Goal: Task Accomplishment & Management: Manage account settings

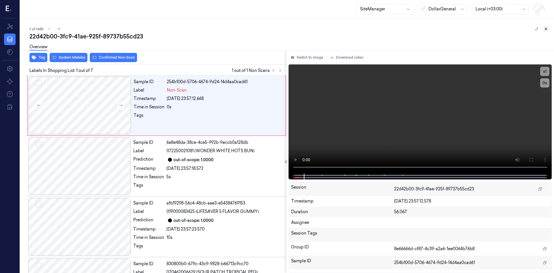
click at [545, 31] on icon at bounding box center [546, 29] width 4 height 4
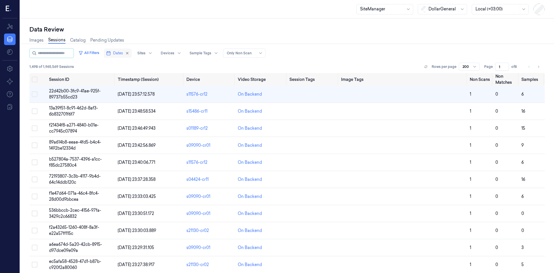
click at [123, 55] on span "Dates" at bounding box center [118, 53] width 10 height 5
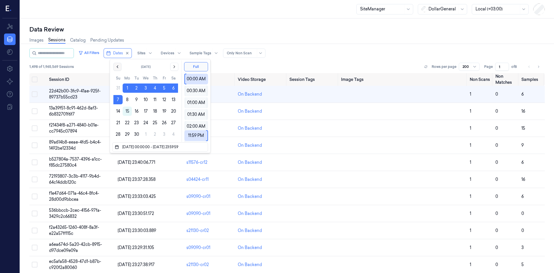
click at [119, 66] on icon "Go to the Previous Month" at bounding box center [117, 66] width 5 height 5
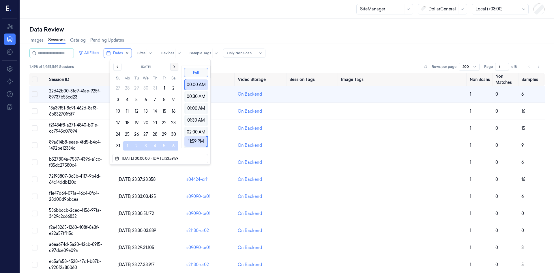
click at [173, 68] on icon "Go to the Next Month" at bounding box center [174, 66] width 5 height 5
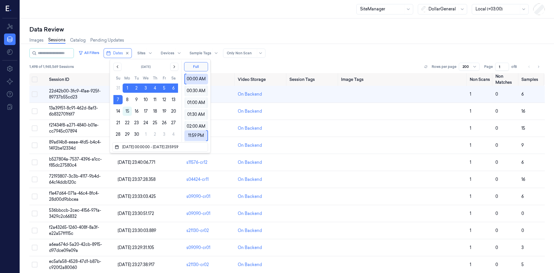
click at [328, 42] on div "Images Sessions Catalog Pending Updates" at bounding box center [286, 40] width 515 height 15
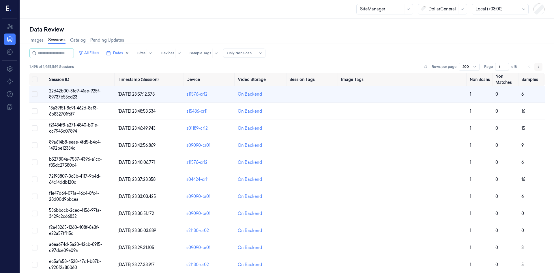
click at [539, 67] on button "Go to next page" at bounding box center [539, 67] width 8 height 8
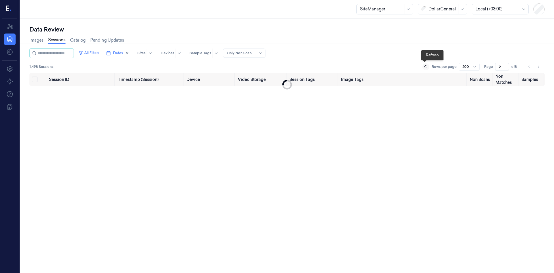
click at [425, 66] on icon at bounding box center [425, 66] width 3 height 3
click at [525, 65] on button "Go to previous page" at bounding box center [529, 67] width 8 height 8
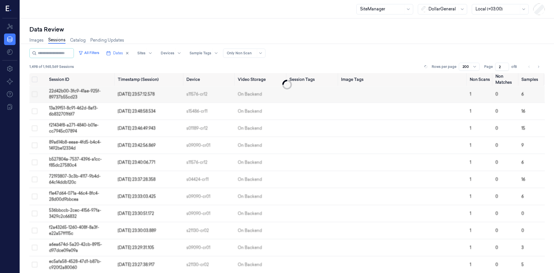
type input "1"
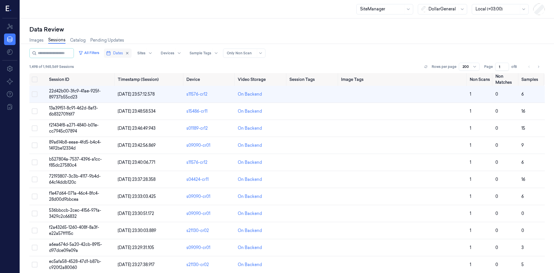
click at [121, 54] on span "Dates" at bounding box center [118, 53] width 10 height 5
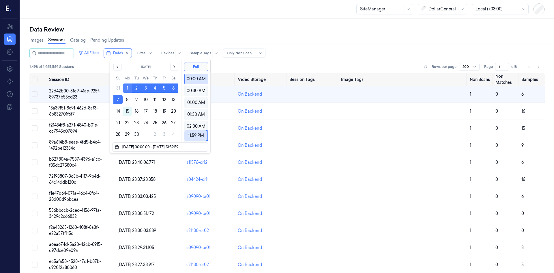
click at [125, 88] on button "1" at bounding box center [127, 87] width 9 height 9
click at [120, 98] on button "7" at bounding box center [117, 99] width 9 height 9
type input "01/09/2025 00:00:00 - 07/09/2025 23:59:59"
click at [312, 62] on div "All Filters Dates Sites Devices Sample Tags Alert Type Only Non Scan 1,498 of 1…" at bounding box center [286, 60] width 515 height 25
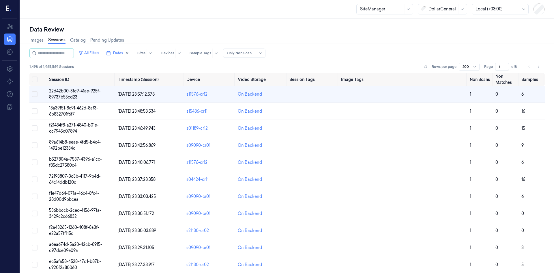
click at [255, 57] on div "Only Non Scan" at bounding box center [241, 53] width 29 height 9
click at [401, 5] on div "SiteManager" at bounding box center [381, 9] width 43 height 10
click at [383, 89] on div "SuperAdmin" at bounding box center [372, 88] width 24 height 6
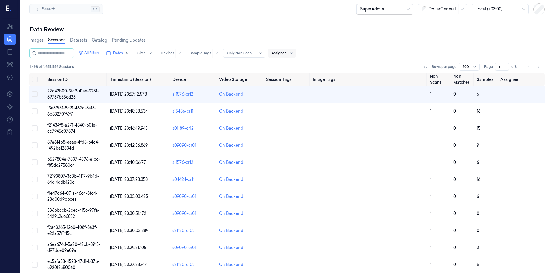
click at [287, 52] on div at bounding box center [278, 53] width 15 height 5
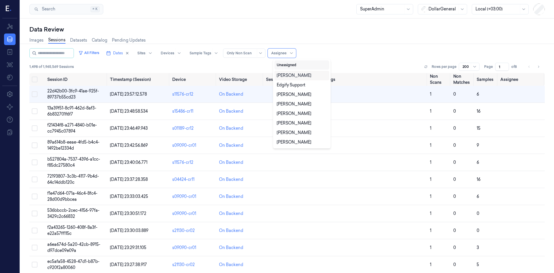
click at [299, 61] on button "Unassigned" at bounding box center [301, 64] width 55 height 9
click at [295, 66] on button "Unassigned" at bounding box center [301, 64] width 55 height 9
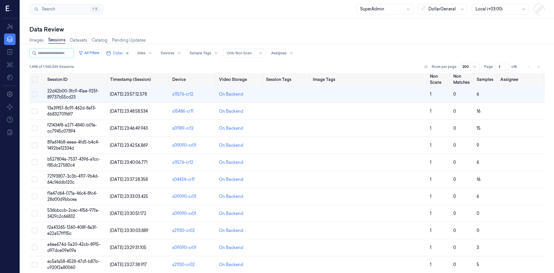
click at [351, 56] on div "All Filters Dates Sites Devices Sample Tags Alert Type Only Non Scan Assignee" at bounding box center [286, 53] width 515 height 10
drag, startPoint x: 36, startPoint y: 80, endPoint x: 44, endPoint y: 83, distance: 7.9
click at [36, 80] on button "Select all" at bounding box center [35, 79] width 6 height 6
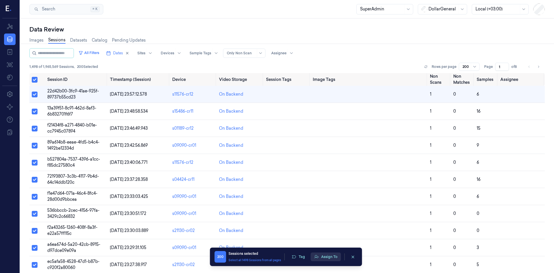
click at [328, 259] on button "Assign To" at bounding box center [326, 256] width 30 height 9
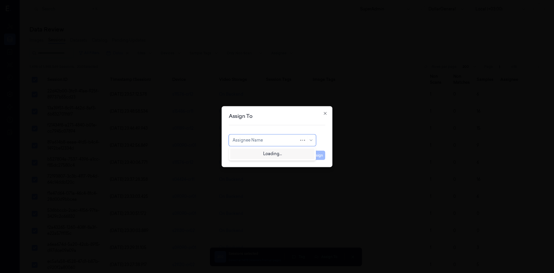
click at [268, 139] on div at bounding box center [266, 140] width 67 height 6
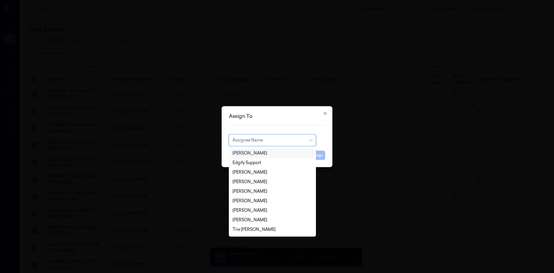
type input "O"
type input "of"
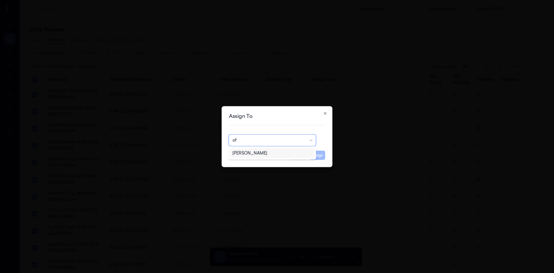
click at [260, 154] on div "[PERSON_NAME]" at bounding box center [250, 153] width 35 height 6
click at [318, 158] on button "Assign" at bounding box center [317, 154] width 16 height 9
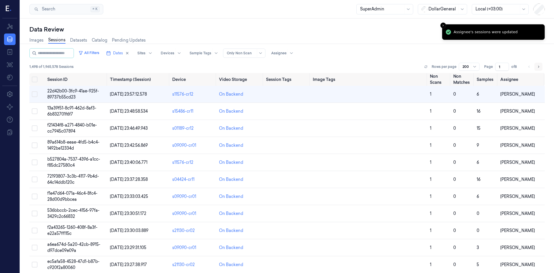
click at [535, 70] on button "Go to next page" at bounding box center [539, 67] width 8 height 8
type input "2"
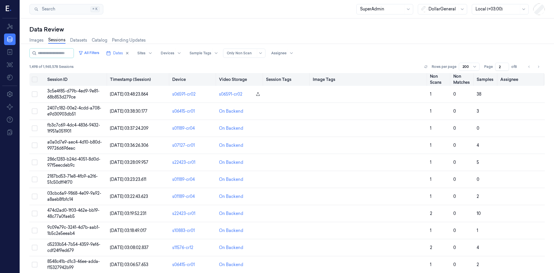
click at [35, 81] on button "Select all" at bounding box center [35, 79] width 6 height 6
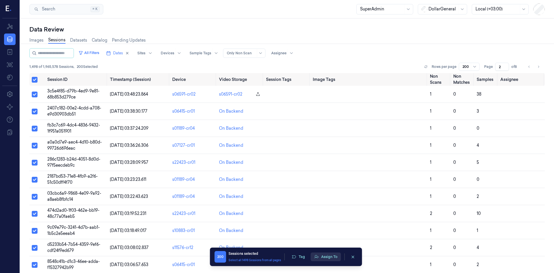
click at [323, 256] on button "Assign To" at bounding box center [326, 256] width 30 height 9
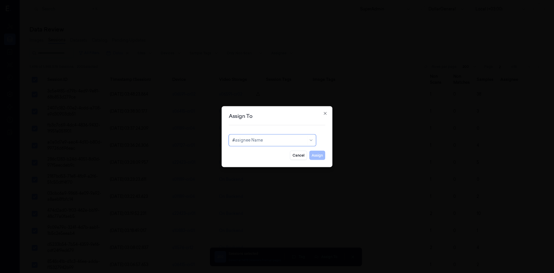
type input "of"
click at [261, 154] on div "[PERSON_NAME]" at bounding box center [250, 153] width 35 height 6
click at [322, 154] on button "Assign" at bounding box center [317, 154] width 16 height 9
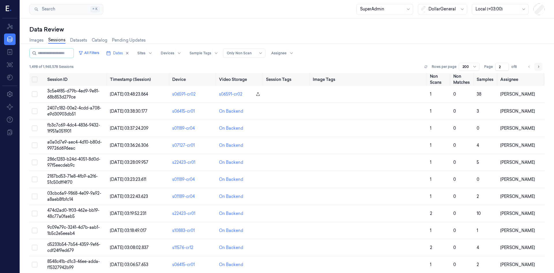
click at [538, 66] on icon "Go to next page" at bounding box center [538, 66] width 3 height 5
type input "3"
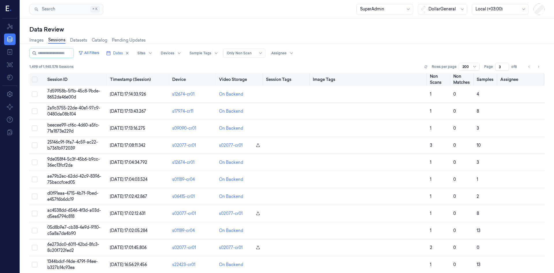
click at [37, 80] on button "Select all" at bounding box center [35, 79] width 6 height 6
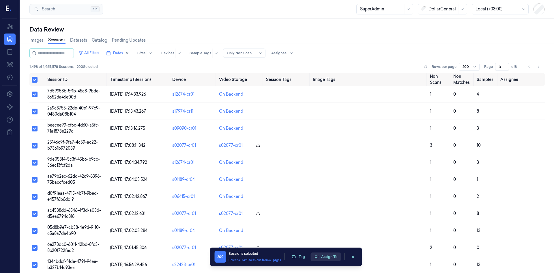
click at [326, 254] on button "Assign To" at bounding box center [326, 256] width 30 height 9
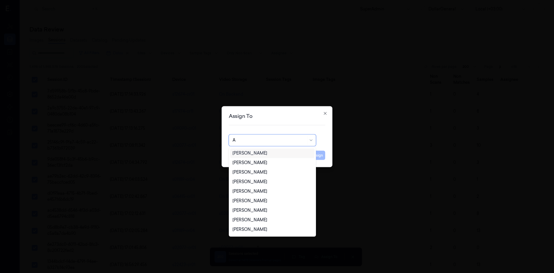
type input "Ar"
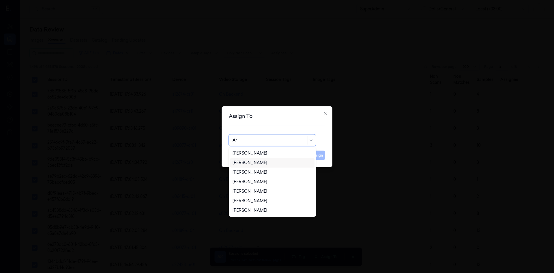
click at [267, 163] on div "[PERSON_NAME]" at bounding box center [273, 163] width 80 height 6
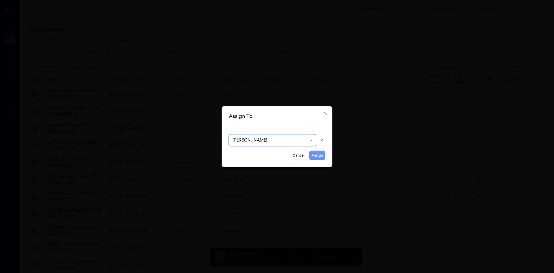
click at [321, 154] on button "Assign" at bounding box center [317, 154] width 16 height 9
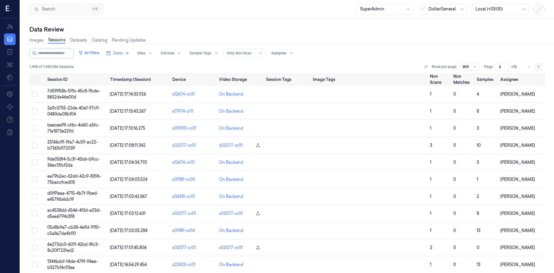
click at [538, 66] on icon "Go to next page" at bounding box center [538, 66] width 3 height 5
type input "4"
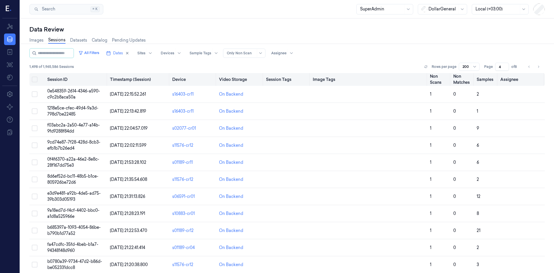
click at [33, 79] on button "Select all" at bounding box center [35, 79] width 6 height 6
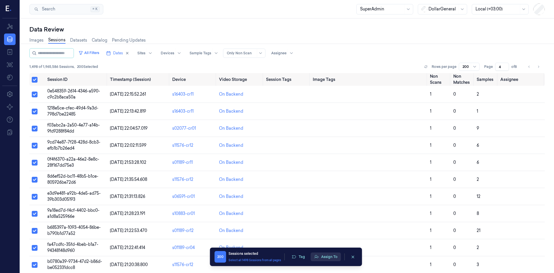
click at [328, 255] on button "Assign To" at bounding box center [326, 256] width 30 height 9
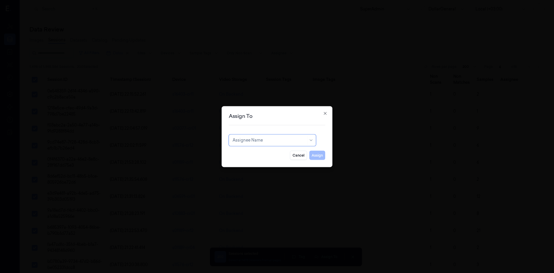
type input "A"
type input "ar"
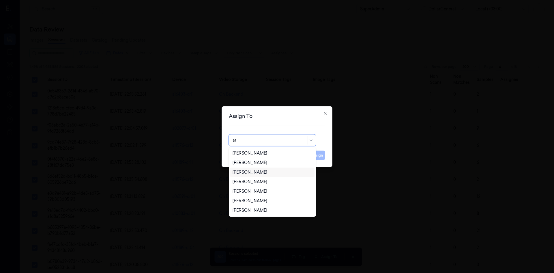
click at [259, 169] on div "[PERSON_NAME]" at bounding box center [272, 172] width 84 height 10
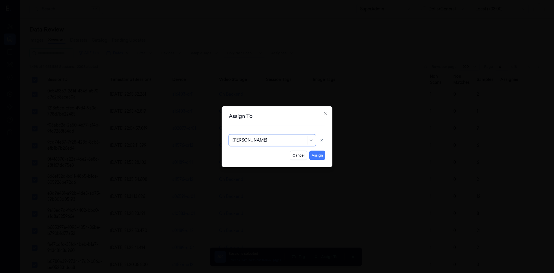
click at [270, 143] on div at bounding box center [270, 140] width 74 height 6
click at [272, 139] on div at bounding box center [270, 140] width 74 height 6
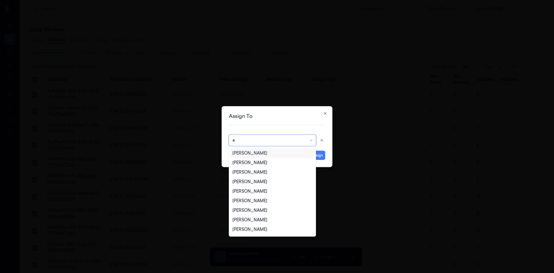
type input "ar"
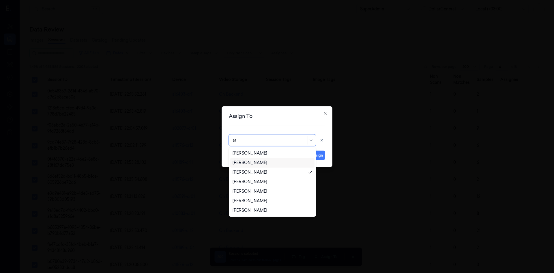
click at [260, 166] on div "[PERSON_NAME]" at bounding box center [272, 163] width 84 height 10
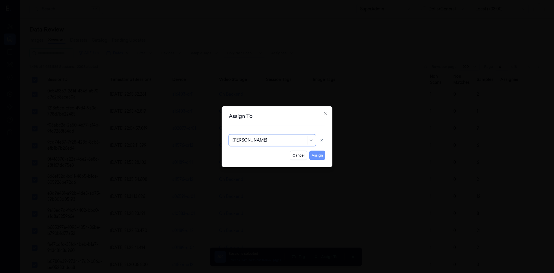
click at [322, 156] on button "Assign" at bounding box center [317, 154] width 16 height 9
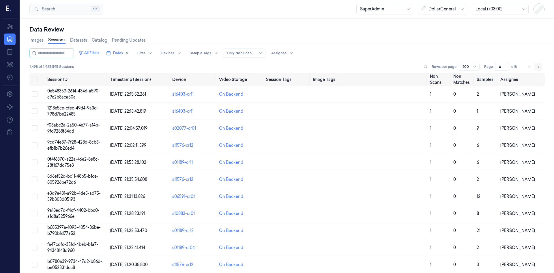
click at [537, 66] on icon "Go to next page" at bounding box center [538, 66] width 3 height 5
type input "5"
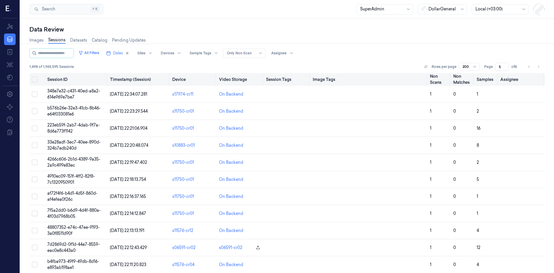
click at [35, 79] on button "Select all" at bounding box center [35, 79] width 6 height 6
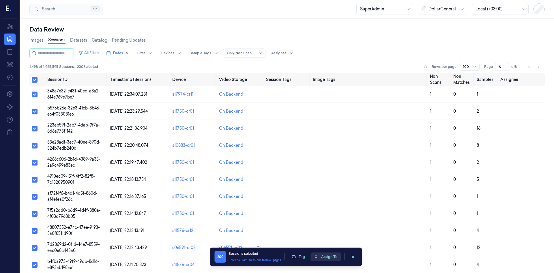
click at [332, 255] on button "Assign To" at bounding box center [326, 256] width 30 height 9
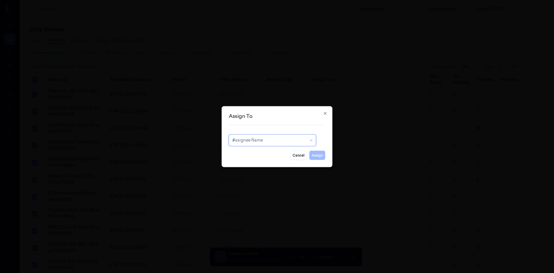
type input "sh"
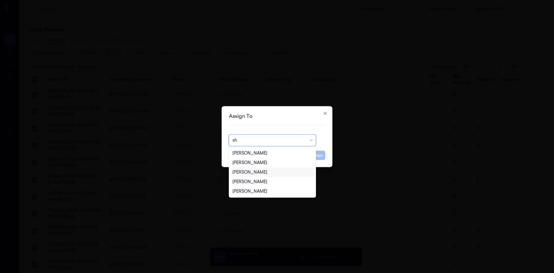
click at [274, 172] on div "Shany Argaman" at bounding box center [273, 172] width 80 height 6
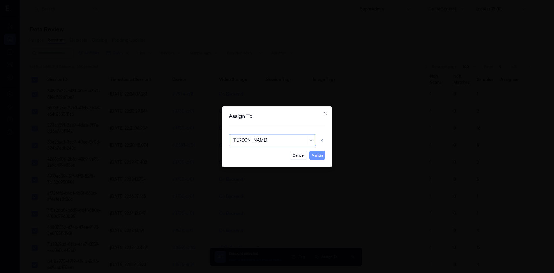
click at [320, 154] on button "Assign" at bounding box center [317, 154] width 16 height 9
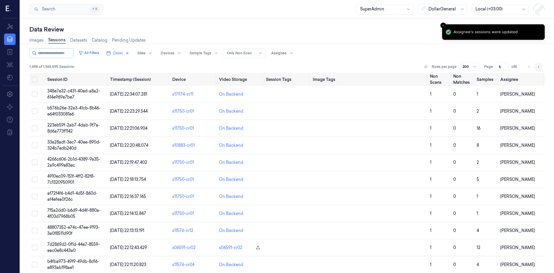
click at [538, 67] on icon "Go to next page" at bounding box center [538, 67] width 1 height 2
type input "6"
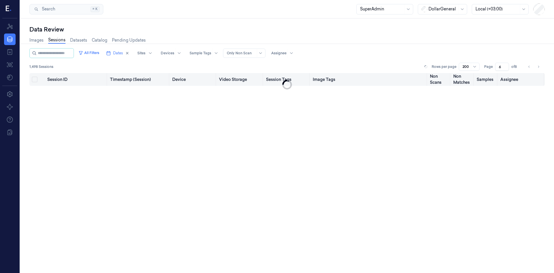
click at [36, 81] on button "Select all" at bounding box center [35, 79] width 6 height 6
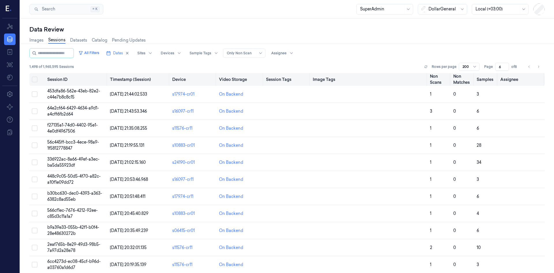
drag, startPoint x: 35, startPoint y: 78, endPoint x: 55, endPoint y: 84, distance: 21.3
click at [35, 78] on button "Select all" at bounding box center [35, 79] width 6 height 6
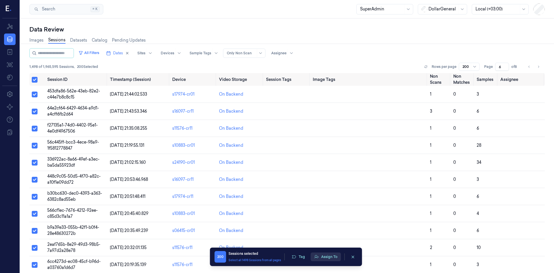
click at [330, 255] on button "Assign To" at bounding box center [326, 256] width 30 height 9
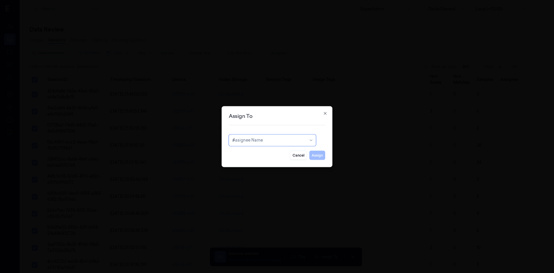
type input "sh"
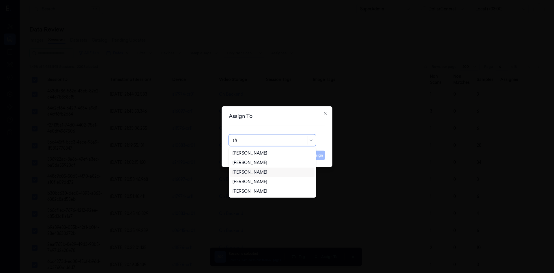
click at [255, 175] on div "Shany Argaman" at bounding box center [272, 172] width 84 height 10
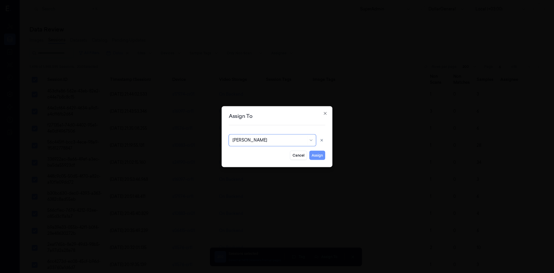
click at [317, 156] on button "Assign" at bounding box center [317, 154] width 16 height 9
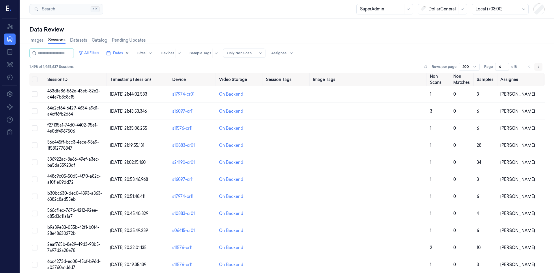
click at [539, 67] on button "Go to next page" at bounding box center [539, 67] width 8 height 8
type input "7"
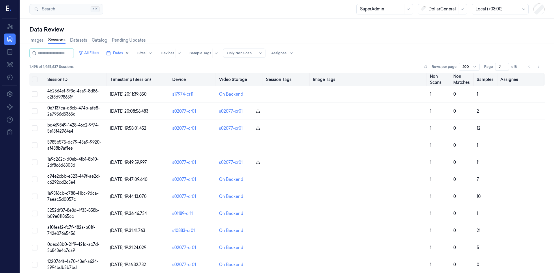
click at [36, 80] on button "Select all" at bounding box center [35, 79] width 6 height 6
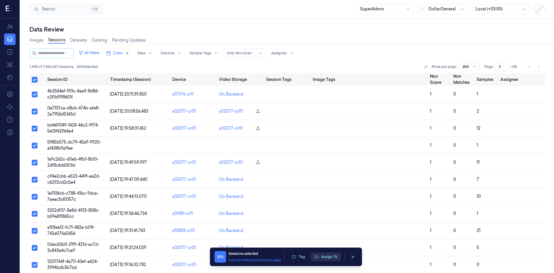
click at [328, 255] on button "Assign To" at bounding box center [326, 256] width 30 height 9
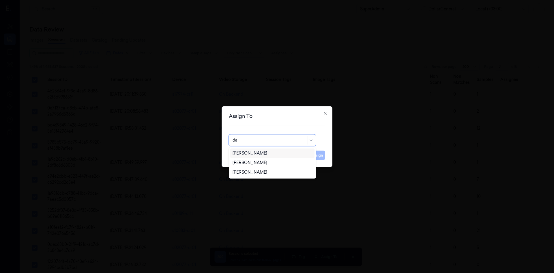
type input "d"
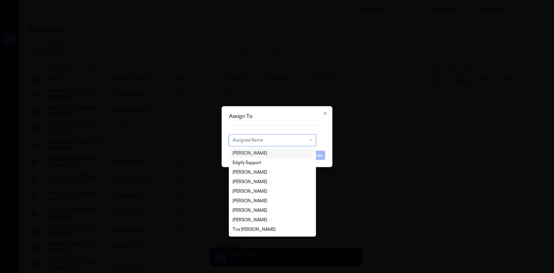
click at [250, 154] on div "[PERSON_NAME]" at bounding box center [250, 153] width 35 height 6
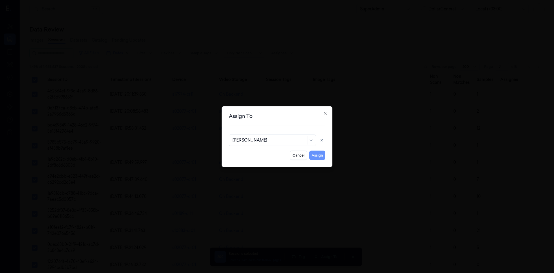
click at [314, 153] on button "Assign" at bounding box center [317, 154] width 16 height 9
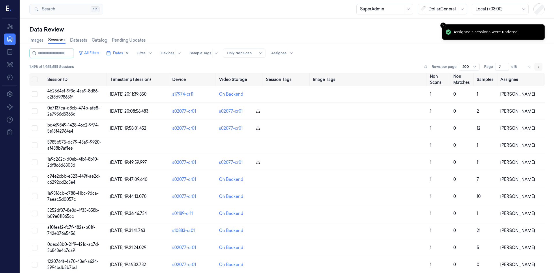
click at [537, 67] on icon "Go to next page" at bounding box center [538, 66] width 3 height 5
type input "8"
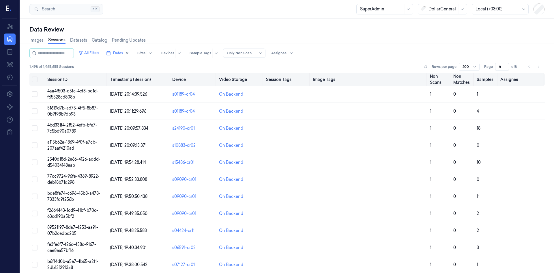
click at [35, 78] on button "Select all" at bounding box center [35, 79] width 6 height 6
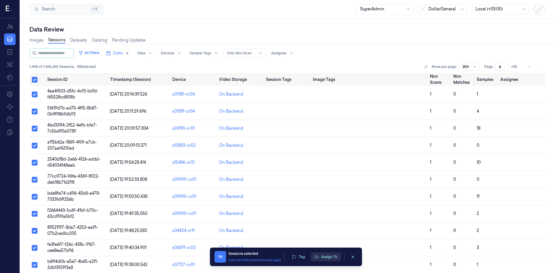
click at [333, 258] on button "Assign To" at bounding box center [326, 256] width 30 height 9
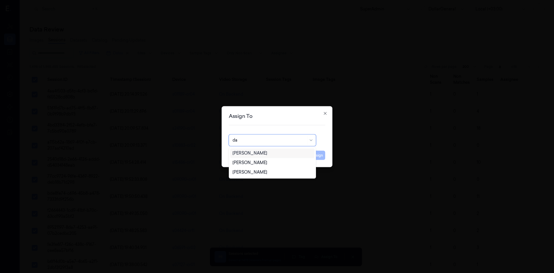
type input "d"
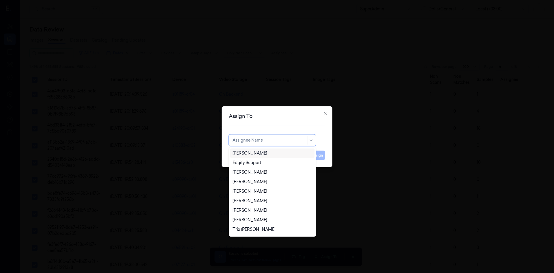
click at [267, 152] on div "[PERSON_NAME]" at bounding box center [273, 153] width 80 height 6
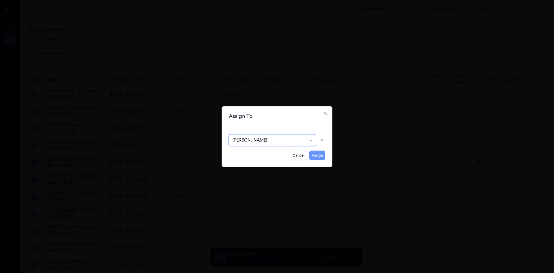
click at [321, 156] on button "Assign" at bounding box center [317, 154] width 16 height 9
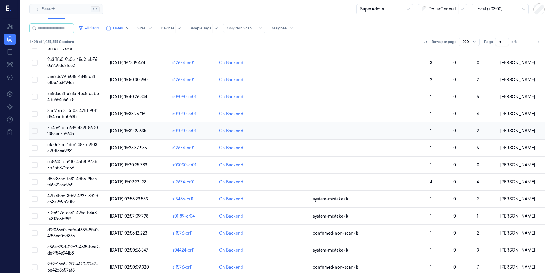
scroll to position [884, 0]
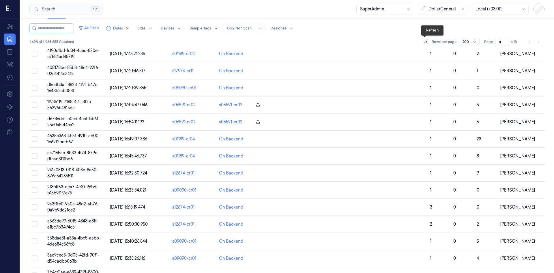
click at [423, 41] on button at bounding box center [426, 41] width 7 height 7
click at [528, 42] on icon "Go to previous page" at bounding box center [529, 42] width 3 height 5
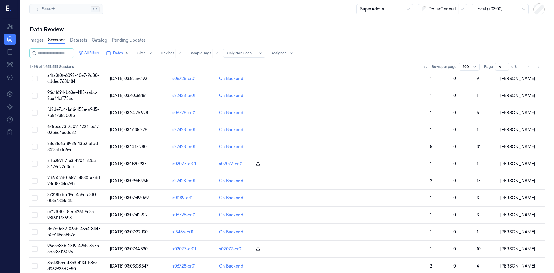
click at [384, 42] on div "Images Sessions Datasets Catalog Pending Updates" at bounding box center [286, 40] width 515 height 15
click at [425, 65] on button at bounding box center [426, 66] width 7 height 7
click at [538, 68] on icon "Go to next page" at bounding box center [538, 66] width 3 height 5
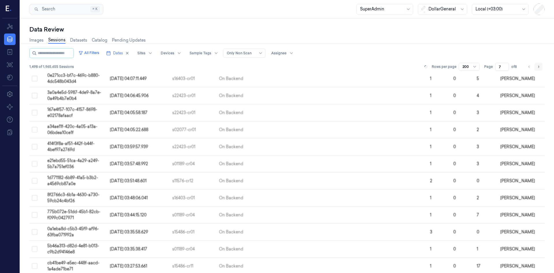
click at [538, 68] on icon "Go to next page" at bounding box center [538, 66] width 3 height 5
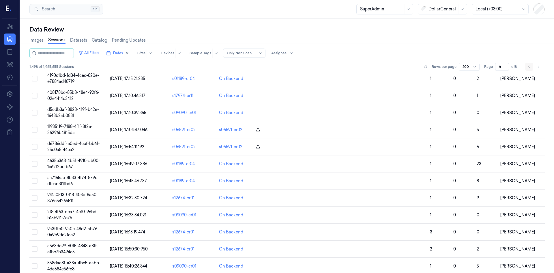
click at [530, 65] on button "Go to previous page" at bounding box center [529, 67] width 8 height 8
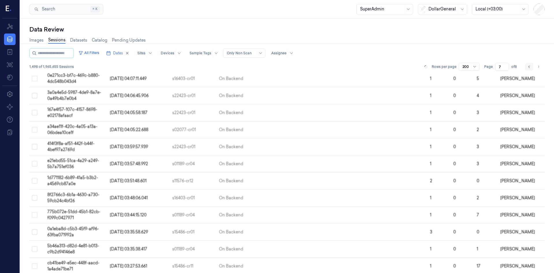
click at [530, 65] on button "Go to previous page" at bounding box center [529, 67] width 8 height 8
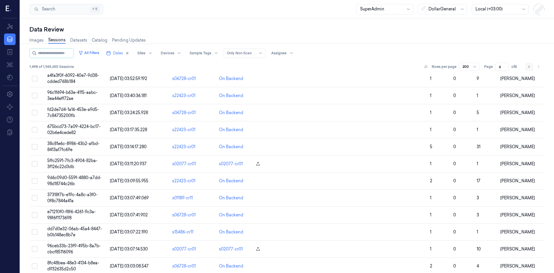
click at [530, 65] on button "Go to previous page" at bounding box center [529, 67] width 8 height 8
click at [529, 66] on button "Go to previous page" at bounding box center [529, 67] width 8 height 8
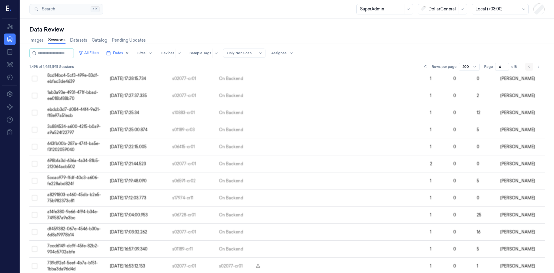
click at [529, 66] on button "Go to previous page" at bounding box center [529, 67] width 8 height 8
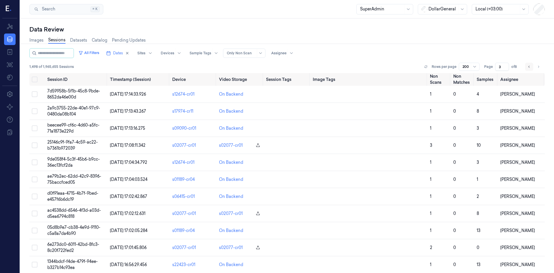
click at [529, 66] on button "Go to previous page" at bounding box center [529, 67] width 8 height 8
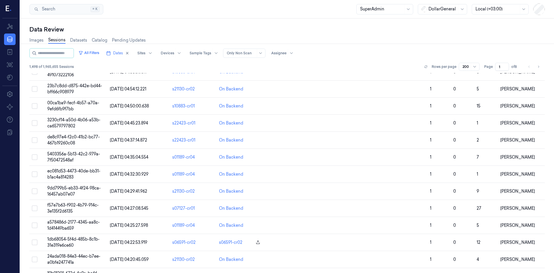
scroll to position [3198, 0]
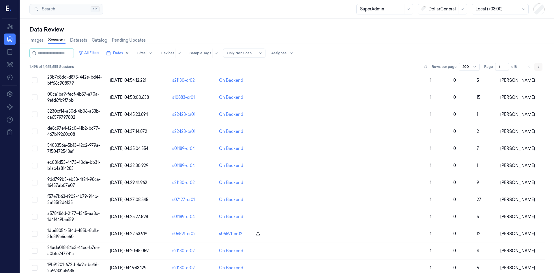
click at [537, 68] on icon "Go to next page" at bounding box center [538, 66] width 3 height 5
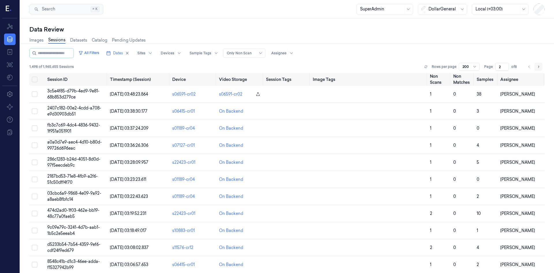
click at [537, 65] on icon "Go to next page" at bounding box center [538, 66] width 3 height 5
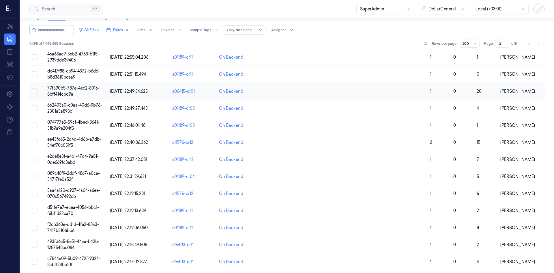
scroll to position [25, 0]
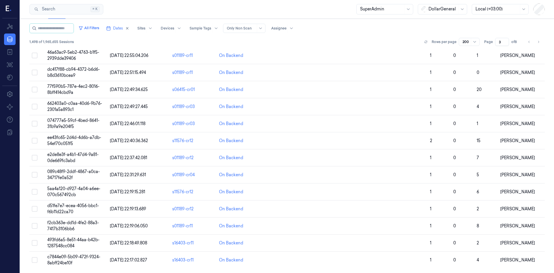
drag, startPoint x: 536, startPoint y: 42, endPoint x: 522, endPoint y: 42, distance: 13.9
click at [537, 42] on icon "Go to next page" at bounding box center [538, 42] width 3 height 5
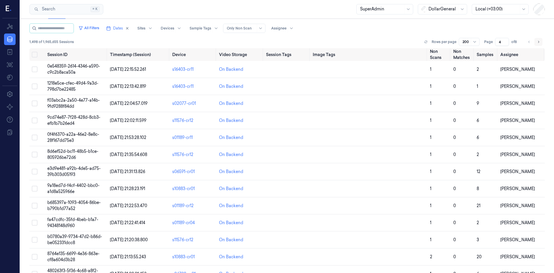
click at [537, 41] on icon "Go to next page" at bounding box center [538, 42] width 3 height 5
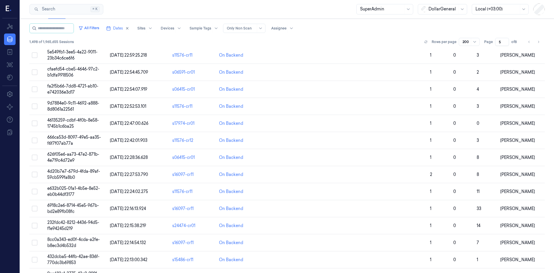
scroll to position [3198, 0]
click at [537, 41] on icon "Go to next page" at bounding box center [538, 42] width 3 height 5
click at [529, 42] on button "Go to previous page" at bounding box center [529, 42] width 8 height 8
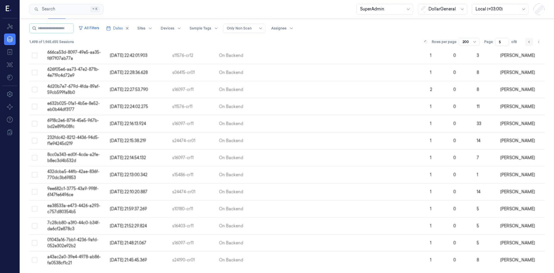
click at [529, 42] on button "Go to previous page" at bounding box center [529, 42] width 8 height 8
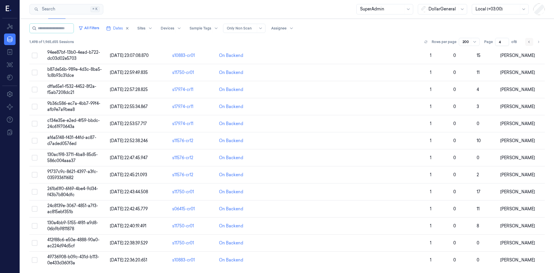
click at [528, 41] on icon "Go to previous page" at bounding box center [529, 42] width 3 height 5
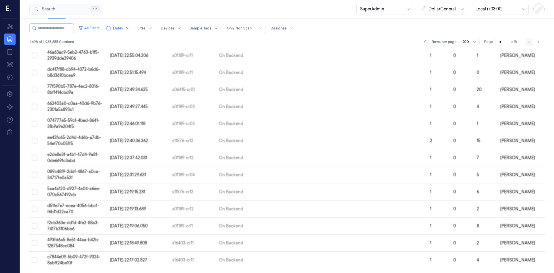
click at [528, 41] on icon "Go to previous page" at bounding box center [529, 42] width 3 height 5
click at [527, 41] on li "pagination" at bounding box center [529, 42] width 8 height 8
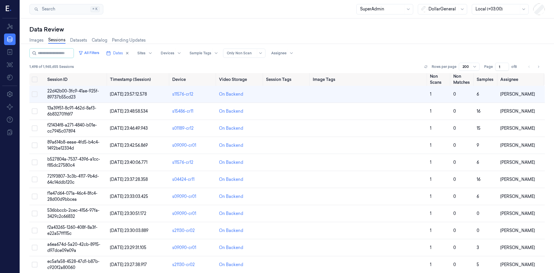
click at [406, 62] on div "All Filters Dates Sites Devices Sample Tags Alert Type Only Non Scan Assignee 1…" at bounding box center [286, 60] width 515 height 25
click at [503, 64] on input "2" at bounding box center [502, 67] width 14 height 8
click at [503, 64] on input "3" at bounding box center [502, 67] width 14 height 8
click at [503, 64] on input "4" at bounding box center [502, 67] width 14 height 8
click at [503, 64] on input "5" at bounding box center [502, 67] width 14 height 8
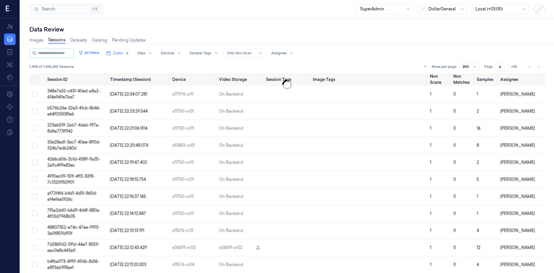
click at [503, 64] on input "6" at bounding box center [502, 67] width 14 height 8
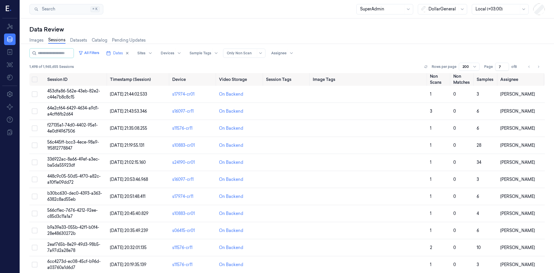
type input "7"
click at [503, 64] on input "7" at bounding box center [502, 67] width 14 height 8
click at [81, 93] on span "4b2564ef-9f3c-4aa9-8d86-c2f3d998651f" at bounding box center [73, 93] width 52 height 11
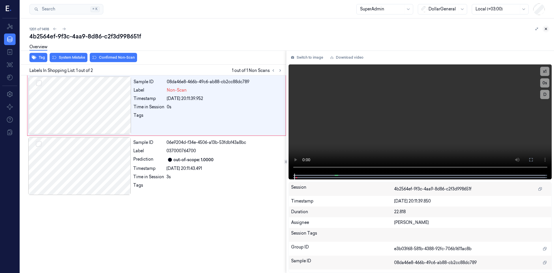
click at [547, 29] on icon at bounding box center [546, 29] width 4 height 4
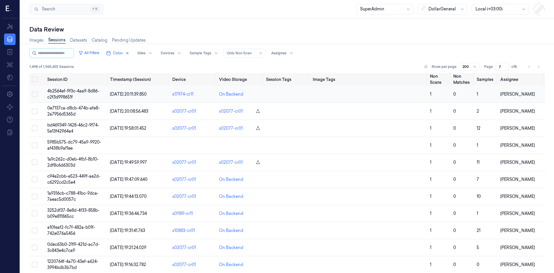
click at [71, 89] on span "4b2564ef-9f3c-4aa9-8d86-c2f3d998651f" at bounding box center [73, 93] width 52 height 11
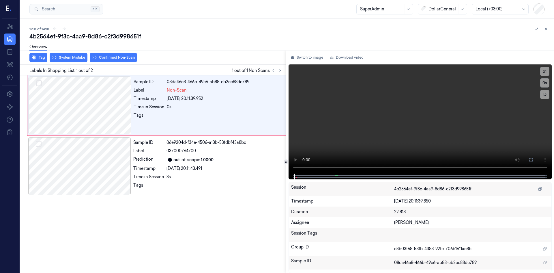
click at [545, 27] on icon at bounding box center [546, 29] width 4 height 4
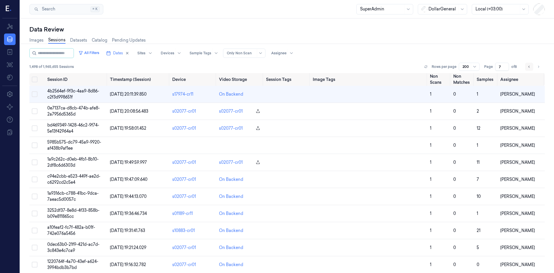
click at [525, 67] on button "Go to previous page" at bounding box center [529, 67] width 8 height 8
click at [528, 69] on icon "Go to previous page" at bounding box center [529, 66] width 3 height 5
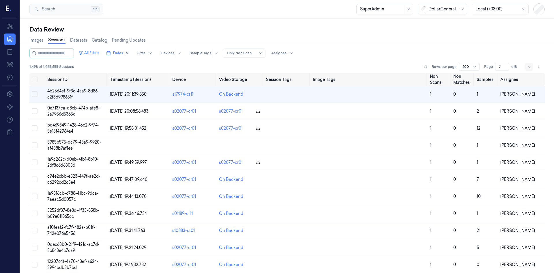
click at [529, 69] on icon "Go to previous page" at bounding box center [529, 66] width 3 height 5
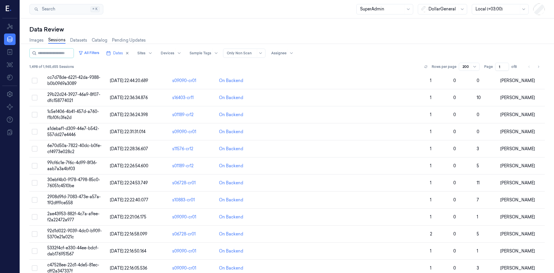
scroll to position [462, 0]
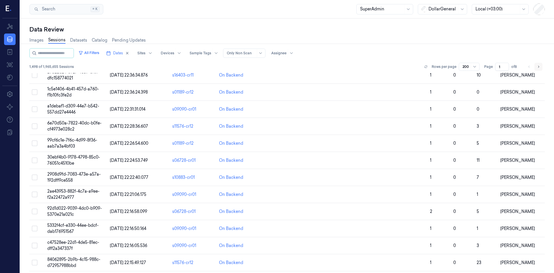
click at [539, 65] on button "Go to next page" at bounding box center [539, 67] width 8 height 8
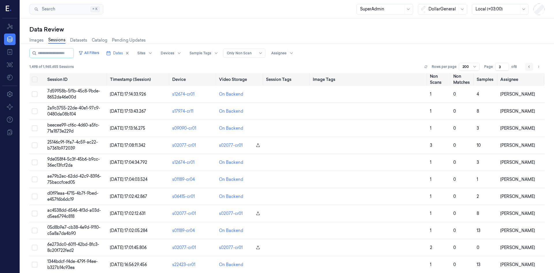
click at [528, 66] on icon "Go to previous page" at bounding box center [529, 66] width 3 height 5
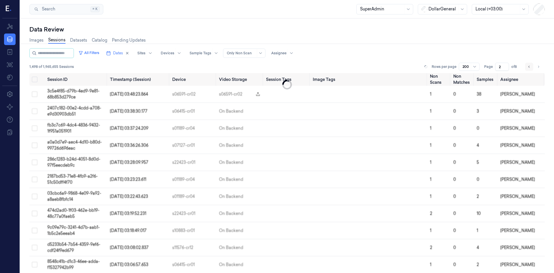
click at [528, 66] on icon "Go to previous page" at bounding box center [529, 66] width 3 height 5
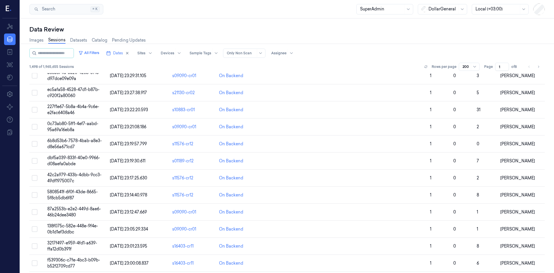
scroll to position [115, 0]
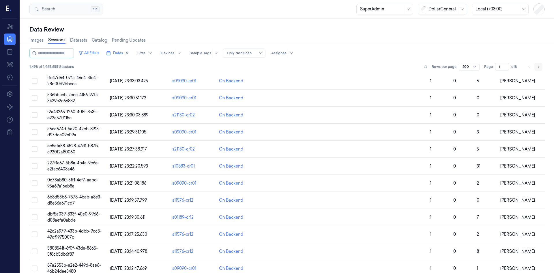
click at [538, 66] on icon "Go to next page" at bounding box center [538, 67] width 1 height 2
click at [539, 67] on button "Go to next page" at bounding box center [539, 67] width 8 height 8
type input "3"
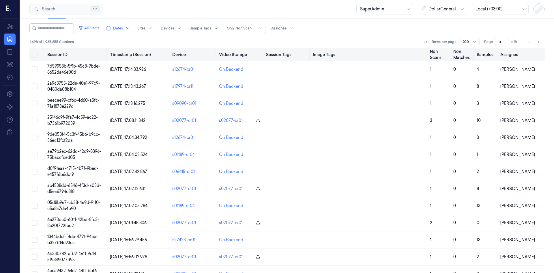
click at [36, 55] on button "Select all" at bounding box center [35, 55] width 6 height 6
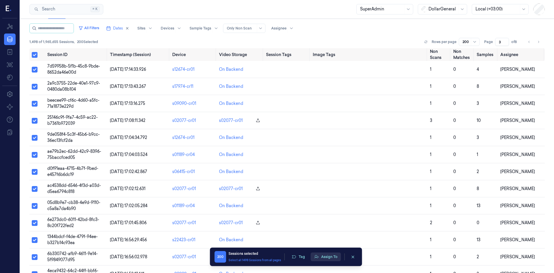
click at [321, 258] on button "Assign To" at bounding box center [326, 256] width 30 height 9
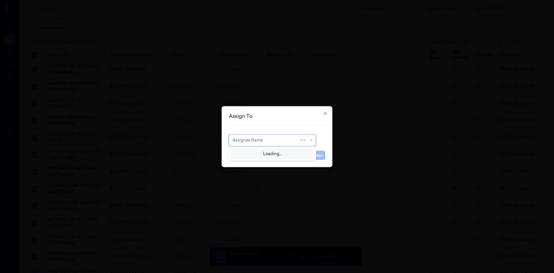
click at [271, 140] on div at bounding box center [266, 140] width 67 height 6
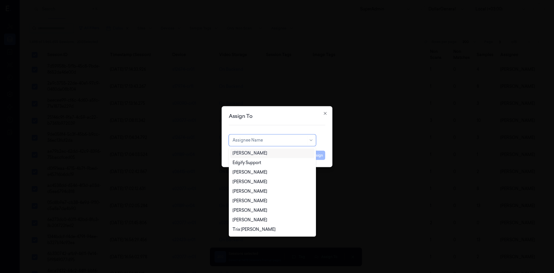
type input "ש"
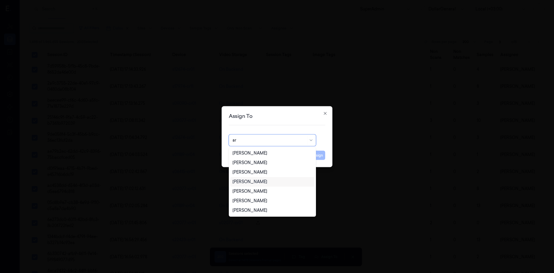
type input "a"
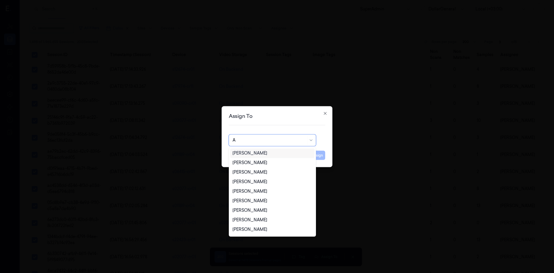
type input "Ar"
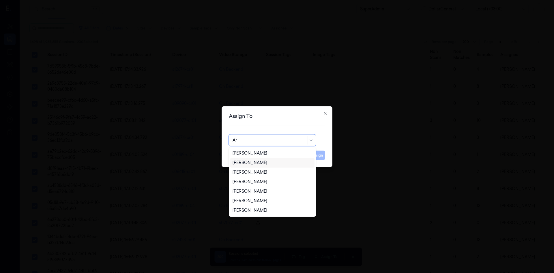
click at [244, 161] on div "[PERSON_NAME]" at bounding box center [250, 163] width 35 height 6
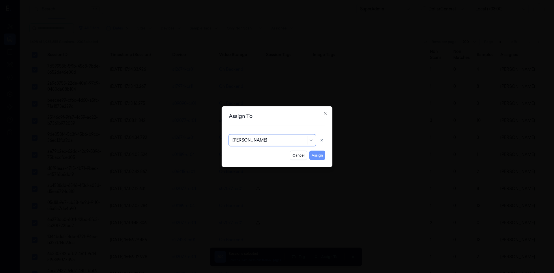
click at [319, 158] on button "Assign" at bounding box center [317, 154] width 16 height 9
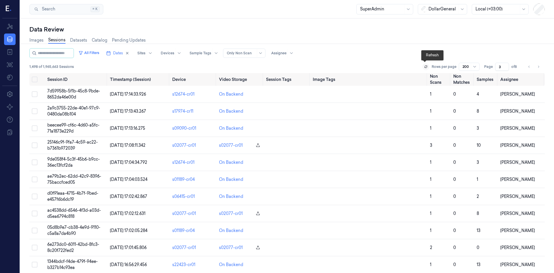
click at [424, 68] on icon at bounding box center [425, 66] width 3 height 3
click at [540, 68] on button "Go to next page" at bounding box center [539, 67] width 8 height 8
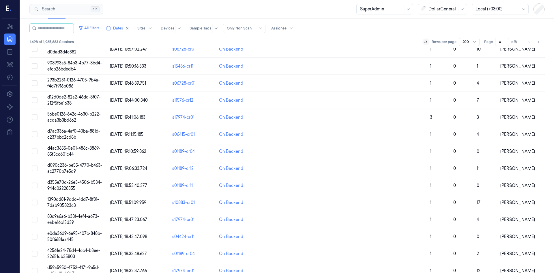
scroll to position [370, 0]
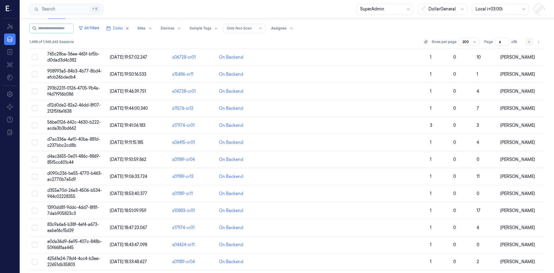
click at [525, 40] on button "Go to previous page" at bounding box center [529, 42] width 8 height 8
click at [111, 29] on button "Dates" at bounding box center [118, 28] width 28 height 9
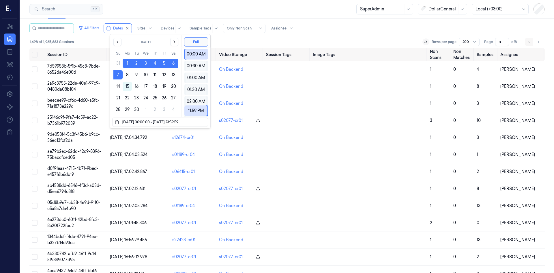
click at [528, 41] on li "pagination" at bounding box center [529, 42] width 8 height 8
click at [528, 42] on li "pagination" at bounding box center [529, 42] width 8 height 8
type input "1"
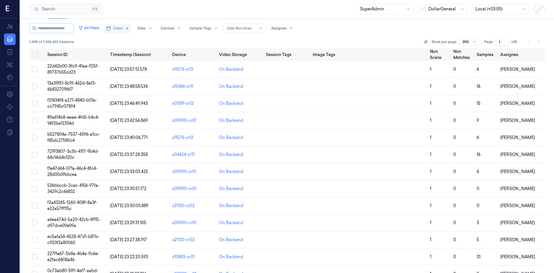
click at [123, 29] on span "Dates" at bounding box center [118, 28] width 10 height 5
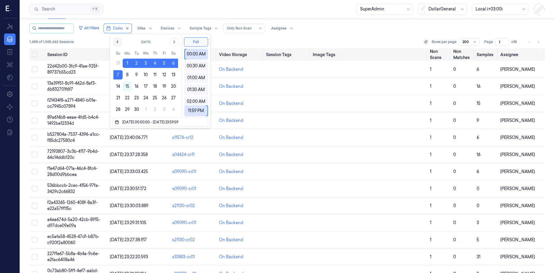
click at [120, 40] on button "Go to the Previous Month" at bounding box center [117, 42] width 8 height 8
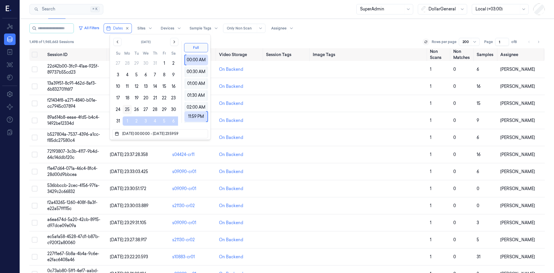
click at [126, 109] on button "25" at bounding box center [127, 109] width 9 height 9
click at [118, 121] on button "31" at bounding box center [117, 120] width 9 height 9
type input "[DATE] 00:00:00 - [DATE] 23:59:59"
click at [228, 39] on div "1,498 of 1,965,663 Sessions Rows per page 200 Page 1 of 8" at bounding box center [286, 42] width 515 height 8
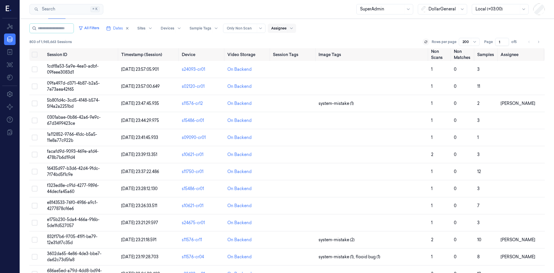
click at [287, 29] on div at bounding box center [278, 28] width 15 height 5
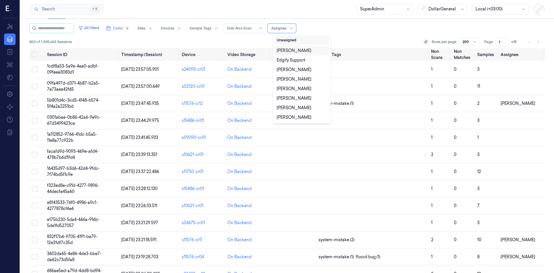
click at [297, 40] on button "Unassigned" at bounding box center [301, 39] width 55 height 9
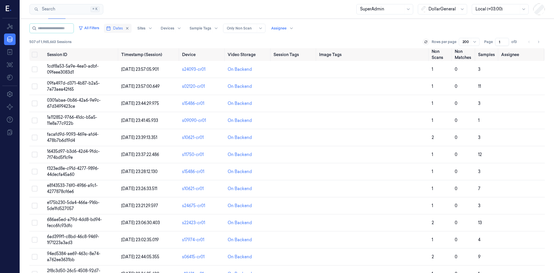
click at [118, 30] on button "Dates" at bounding box center [118, 28] width 28 height 9
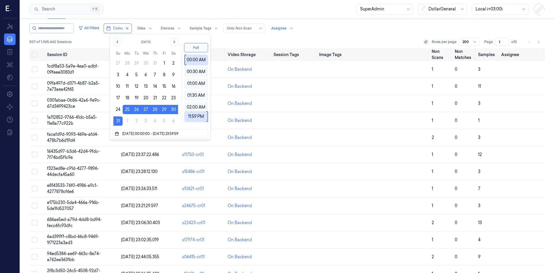
click at [289, 42] on div "507 of 1,965,663 Sessions Rows per page 200 Page 1 of 3" at bounding box center [286, 42] width 515 height 8
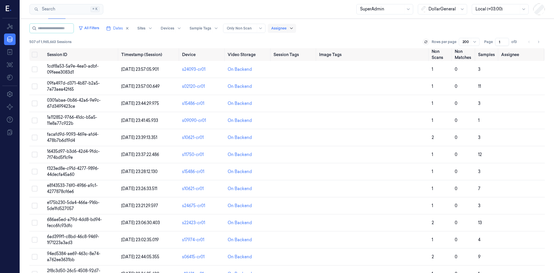
click at [294, 29] on icon at bounding box center [291, 28] width 5 height 5
click at [406, 32] on div "All Filters Dates Sites Devices Sample Tags Alert Type Only Non Scan option , s…" at bounding box center [286, 28] width 515 height 10
click at [35, 56] on button "Select all" at bounding box center [35, 55] width 6 height 6
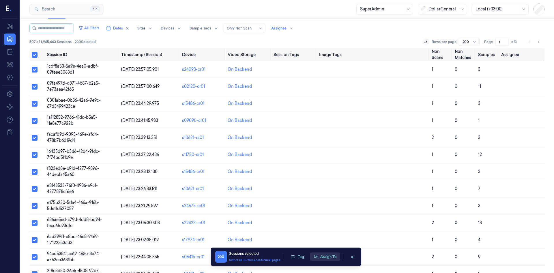
click at [322, 259] on button "Assign To" at bounding box center [325, 256] width 30 height 9
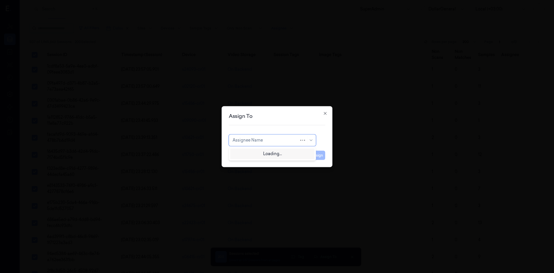
click at [268, 141] on div at bounding box center [266, 140] width 67 height 6
type input "ם"
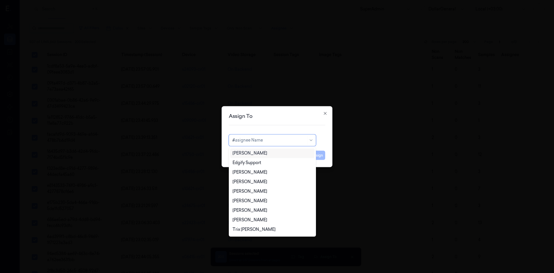
type input "of"
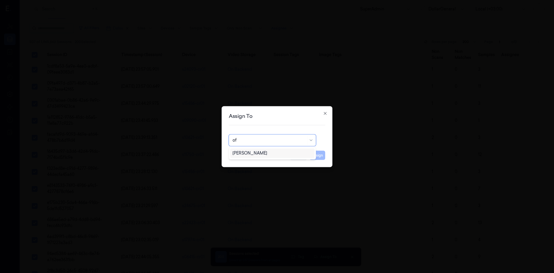
click at [267, 153] on div "[PERSON_NAME]" at bounding box center [273, 153] width 80 height 6
click at [319, 156] on button "Assign" at bounding box center [317, 154] width 16 height 9
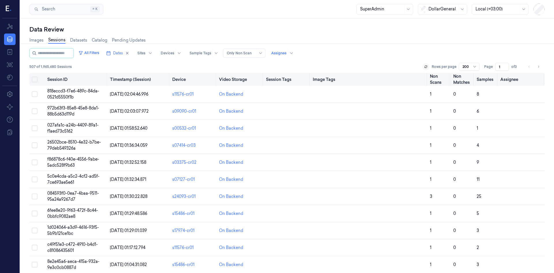
click at [33, 79] on button "Select all" at bounding box center [35, 79] width 6 height 6
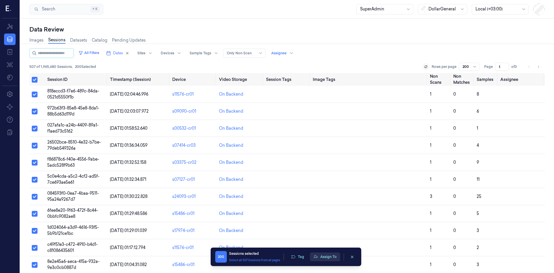
click at [335, 256] on button "Assign To" at bounding box center [325, 256] width 30 height 9
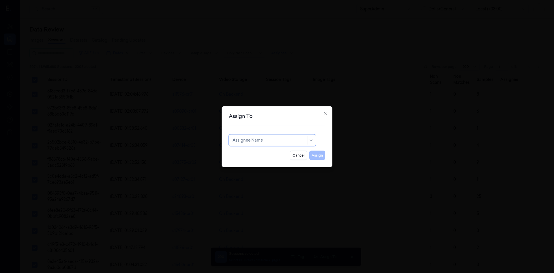
click at [266, 140] on div at bounding box center [270, 140] width 74 height 6
type input "ofi"
click at [264, 156] on div "[PERSON_NAME]" at bounding box center [272, 153] width 84 height 10
click at [316, 152] on button "Assign" at bounding box center [317, 154] width 16 height 9
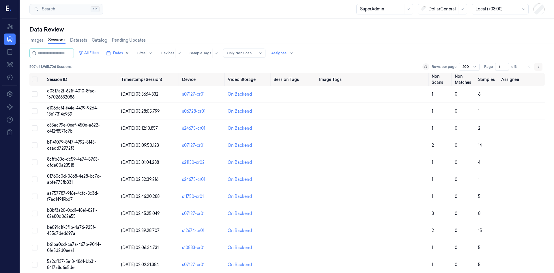
click at [538, 66] on icon "Go to next page" at bounding box center [538, 66] width 3 height 5
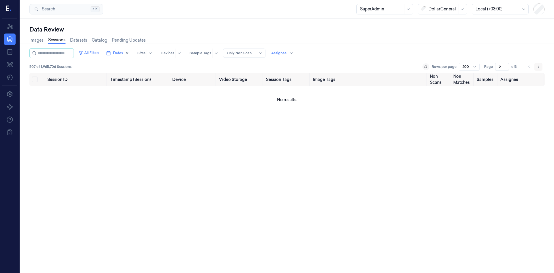
click at [535, 67] on button "Go to next page" at bounding box center [539, 67] width 8 height 8
type input "3"
click at [528, 67] on icon "Go to previous page" at bounding box center [529, 66] width 3 height 5
type input "1"
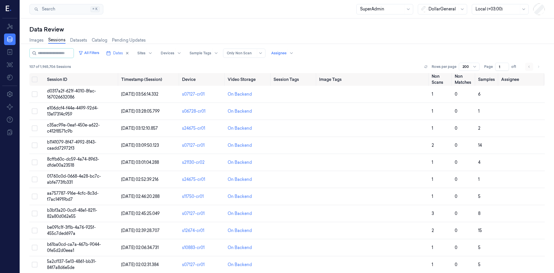
click at [527, 67] on li "pagination" at bounding box center [529, 67] width 8 height 8
click at [281, 52] on div at bounding box center [278, 53] width 15 height 5
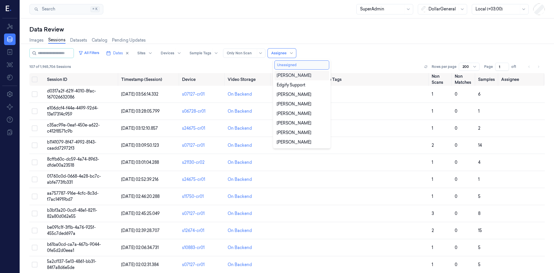
click at [296, 63] on button "Unassigned" at bounding box center [301, 64] width 55 height 9
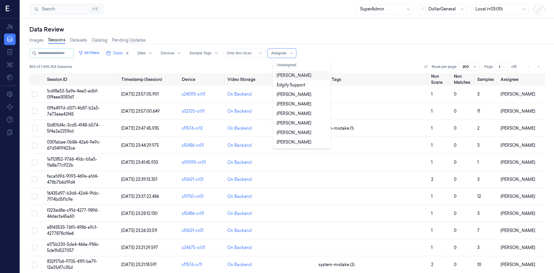
click at [350, 57] on div "All Filters Dates Sites Devices Sample Tags Alert Type Only Non Scan 11 results…" at bounding box center [286, 53] width 515 height 10
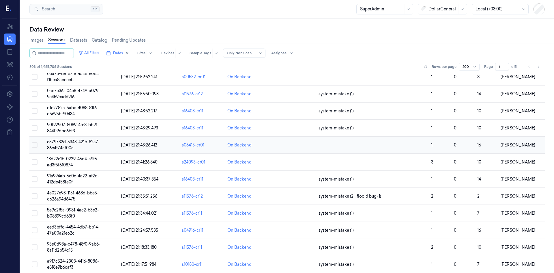
scroll to position [404, 0]
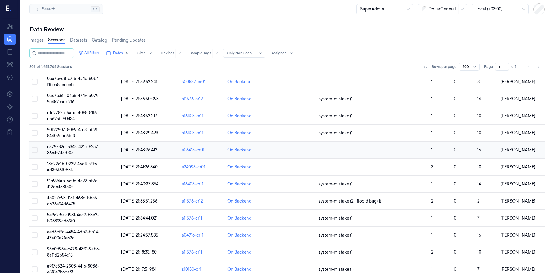
click at [78, 147] on span "c579732d-5343-421b-82a7-86e4f74af00a" at bounding box center [73, 149] width 53 height 11
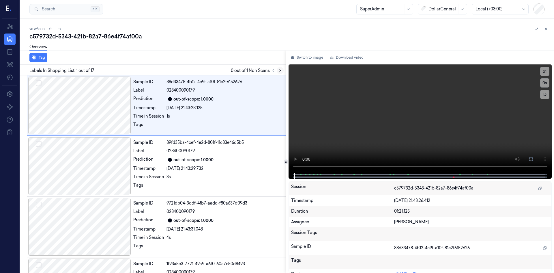
click at [279, 70] on icon at bounding box center [280, 70] width 4 height 4
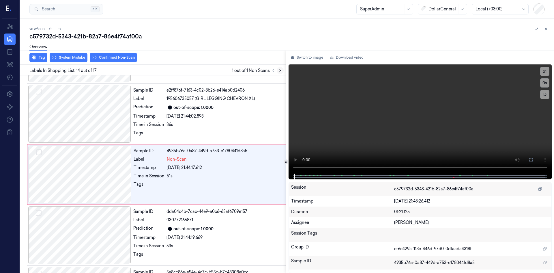
scroll to position [719, 0]
click at [549, 28] on button at bounding box center [546, 28] width 7 height 7
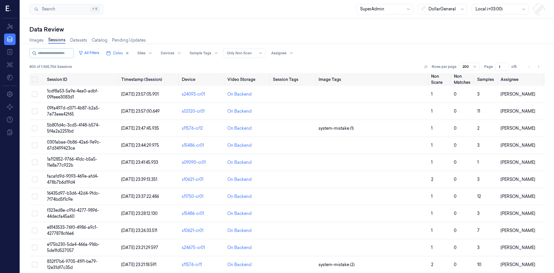
click at [256, 52] on div at bounding box center [241, 53] width 29 height 5
click at [312, 59] on div "All Filters Dates Sites Devices Sample Tags Alert Type 5 results available. Use…" at bounding box center [286, 60] width 515 height 25
click at [282, 55] on div at bounding box center [278, 53] width 15 height 5
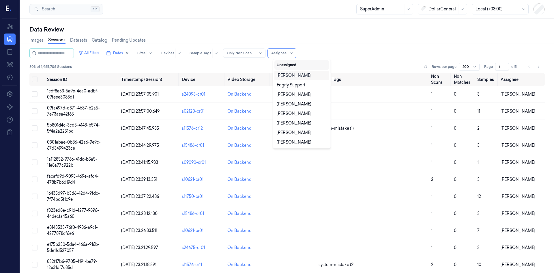
click at [290, 65] on button "Unassigned" at bounding box center [301, 64] width 55 height 9
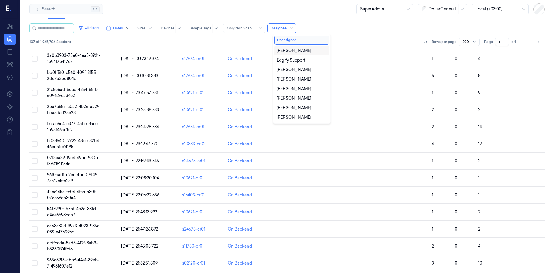
scroll to position [369, 0]
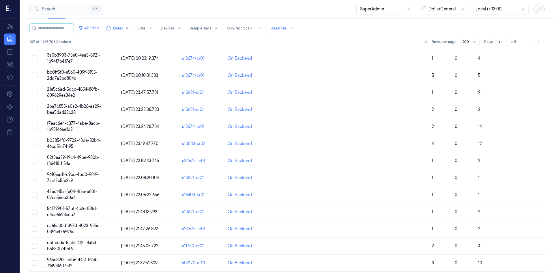
click at [359, 31] on div "All Filters Dates Sites Devices Sample Tags Alert Type Only Non Scan Assignee" at bounding box center [286, 28] width 515 height 10
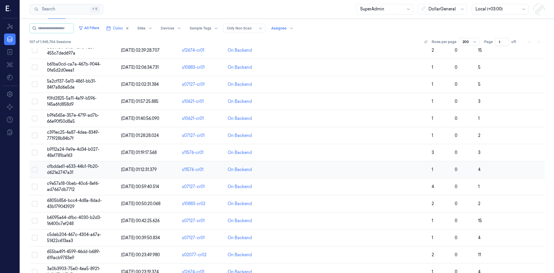
scroll to position [0, 0]
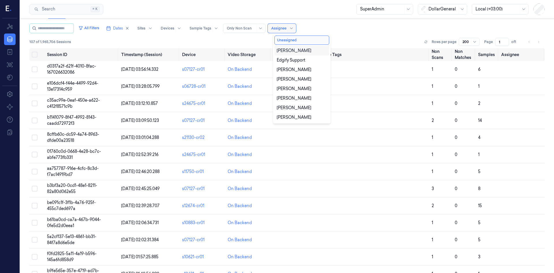
click at [287, 28] on div at bounding box center [278, 28] width 15 height 5
click at [297, 40] on button "Unassigned" at bounding box center [301, 39] width 55 height 9
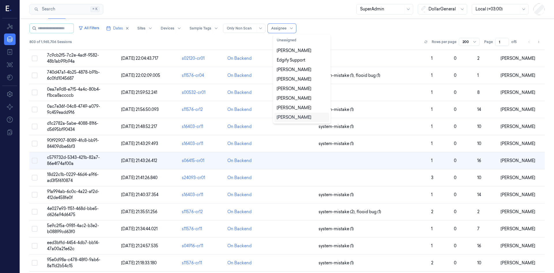
scroll to position [29, 0]
type input "of"
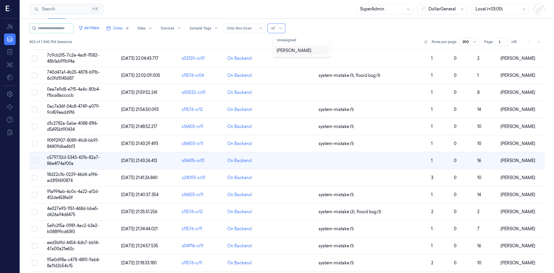
click at [284, 50] on div "[PERSON_NAME]" at bounding box center [294, 51] width 35 height 6
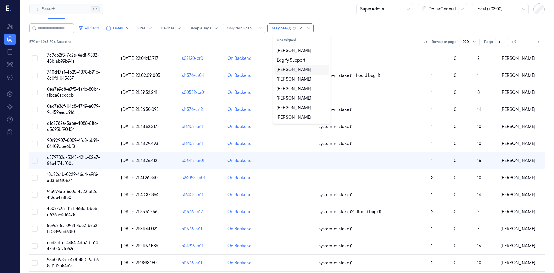
click at [384, 34] on div "All Filters Dates Sites Devices Sample Tags Alert Type Only Non Scan option Ofi…" at bounding box center [286, 35] width 515 height 25
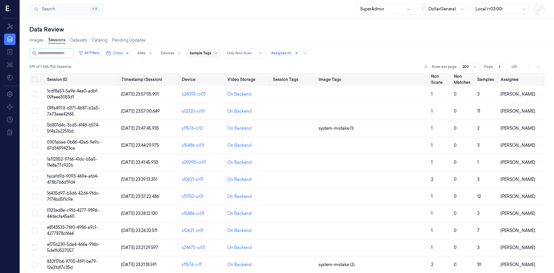
click at [217, 55] on div "Sample Tags" at bounding box center [203, 52] width 35 height 9
click at [278, 67] on div "579 of 1,965,706 Sessions Rows per page 200 Page 1 of 3" at bounding box center [286, 67] width 515 height 8
click at [123, 55] on span "Dates" at bounding box center [118, 53] width 10 height 5
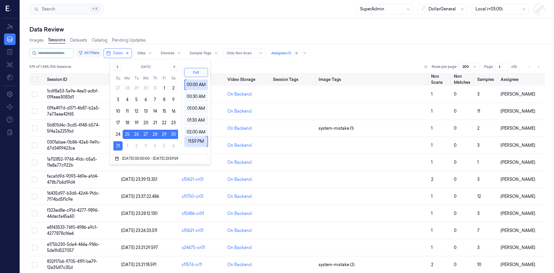
click at [99, 52] on button "All Filters" at bounding box center [88, 52] width 25 height 9
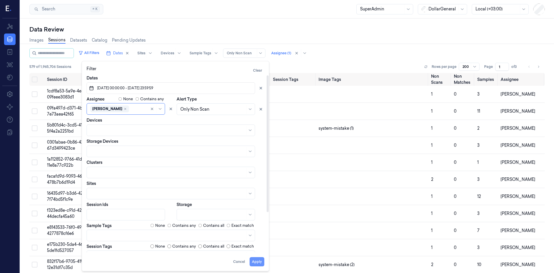
click at [255, 260] on button "Apply" at bounding box center [257, 261] width 15 height 9
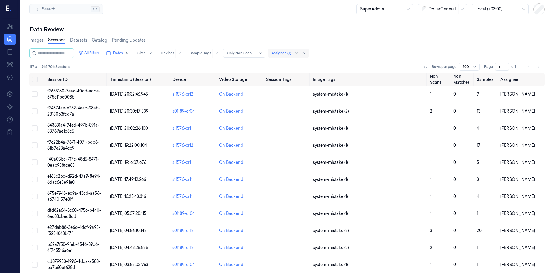
click at [281, 54] on div at bounding box center [281, 53] width 20 height 5
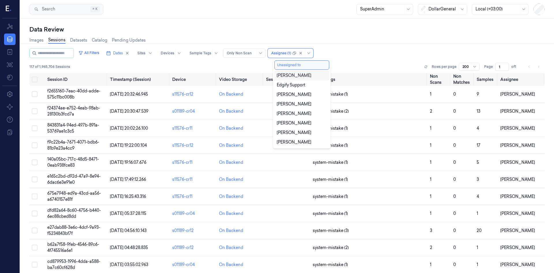
click at [303, 63] on button "Unassigned to" at bounding box center [301, 64] width 55 height 9
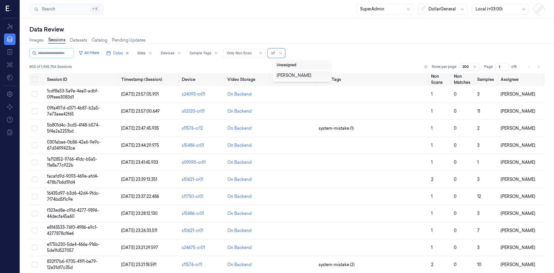
type input "ofi"
click at [296, 74] on div "[PERSON_NAME]" at bounding box center [294, 75] width 35 height 6
click at [363, 53] on div "All Filters Dates Sites Devices Sample Tags Alert Type Only Non Scan Assignee (…" at bounding box center [286, 53] width 515 height 10
click at [83, 55] on icon "button" at bounding box center [81, 53] width 5 height 5
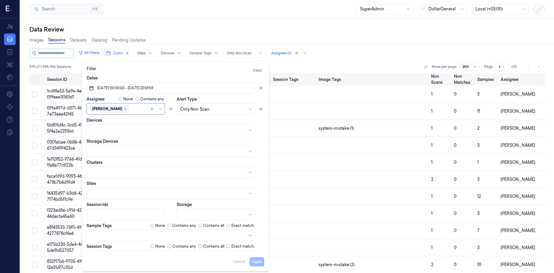
click at [354, 53] on div "All Filters Dates Sites Devices Sample Tags Alert Type Only Non Scan Assignee (…" at bounding box center [286, 53] width 515 height 10
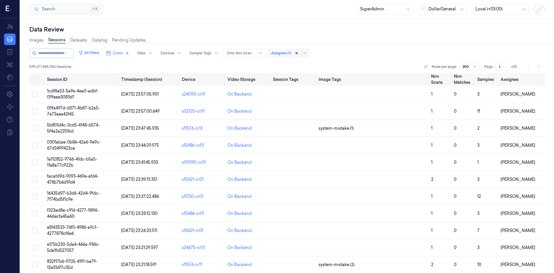
click at [305, 53] on div at bounding box center [300, 52] width 16 height 9
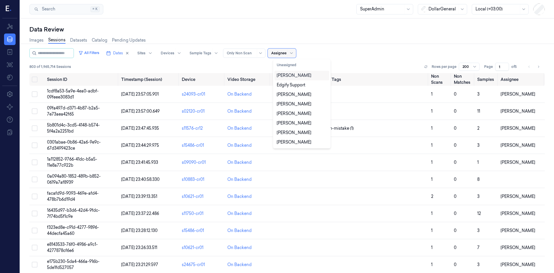
click at [326, 49] on div "All Filters Dates Sites Devices Sample Tags Alert Type Only Non Scan All select…" at bounding box center [286, 53] width 515 height 10
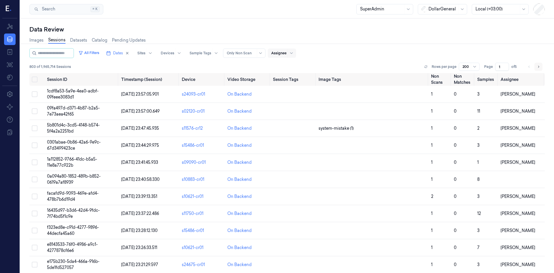
click at [539, 66] on button "Go to next page" at bounding box center [539, 67] width 8 height 8
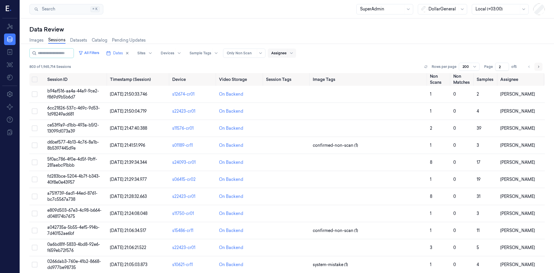
click at [539, 66] on button "Go to next page" at bounding box center [539, 67] width 8 height 8
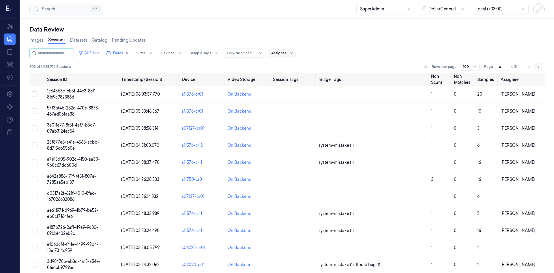
click at [539, 66] on button "Go to next page" at bounding box center [539, 67] width 8 height 8
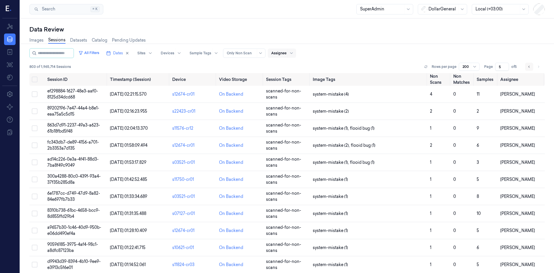
click at [528, 66] on icon "Go to previous page" at bounding box center [529, 66] width 3 height 5
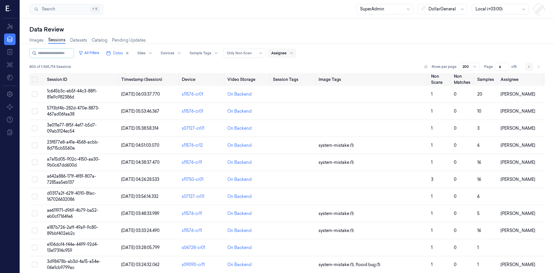
click at [528, 66] on icon "Go to previous page" at bounding box center [529, 66] width 3 height 5
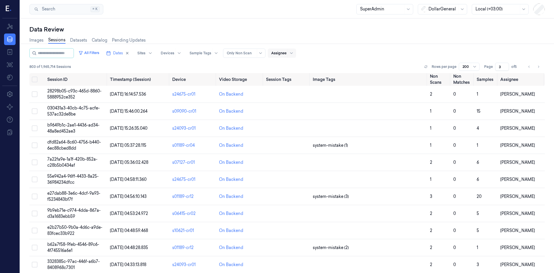
drag, startPoint x: 526, startPoint y: 66, endPoint x: 502, endPoint y: 70, distance: 23.9
click at [528, 66] on icon "Go to previous page" at bounding box center [529, 66] width 3 height 5
click at [287, 54] on div at bounding box center [278, 53] width 15 height 5
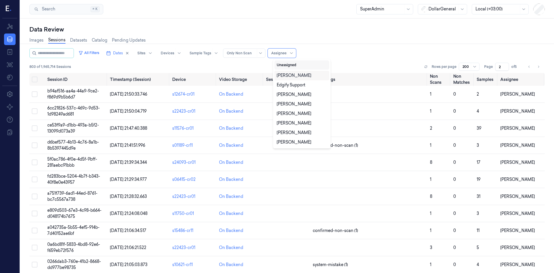
click at [301, 66] on button "Unassigned" at bounding box center [301, 64] width 55 height 9
type input "1"
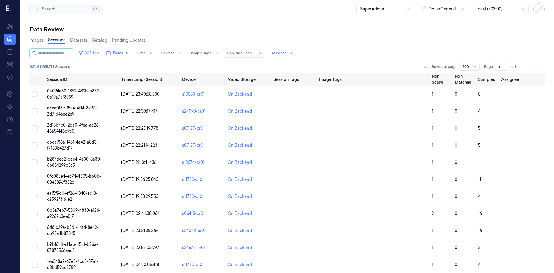
click at [380, 60] on div "All Filters Dates Sites Devices Sample Tags Alert Type Only Non Scan Assignee 1…" at bounding box center [286, 60] width 515 height 25
click at [36, 79] on button "Select all" at bounding box center [35, 79] width 6 height 6
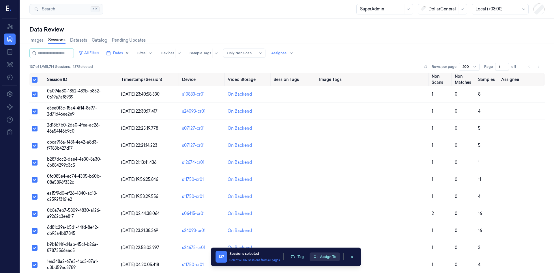
click at [326, 259] on button "Assign To" at bounding box center [325, 256] width 30 height 9
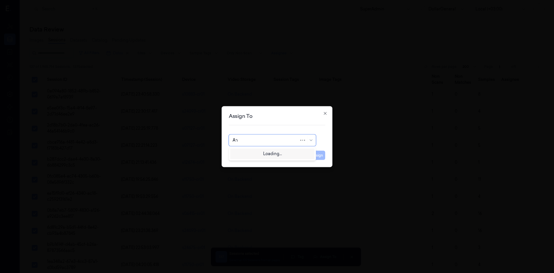
type input "A"
type input "arie"
click at [275, 156] on div "[PERSON_NAME]" at bounding box center [272, 153] width 84 height 10
click at [314, 156] on button "Assign" at bounding box center [317, 154] width 16 height 9
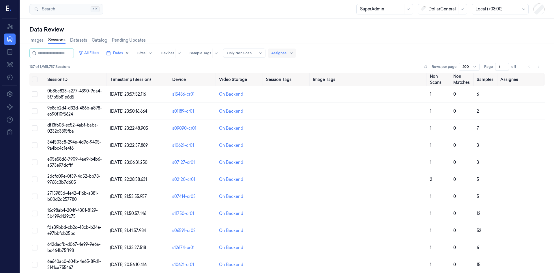
click at [287, 51] on div at bounding box center [278, 53] width 15 height 5
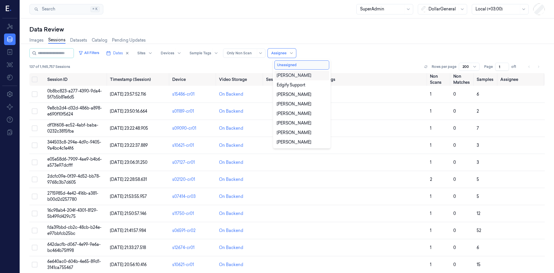
click at [304, 76] on div "[PERSON_NAME]" at bounding box center [294, 75] width 35 height 6
click at [303, 64] on button "Unassigned" at bounding box center [301, 64] width 55 height 9
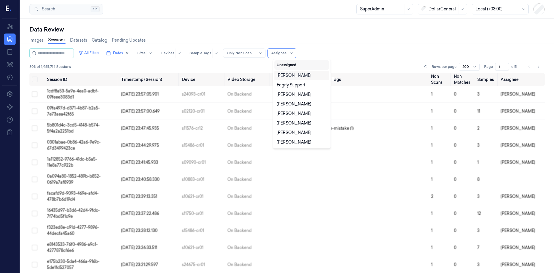
click at [302, 64] on button "Unassigned" at bounding box center [301, 64] width 55 height 9
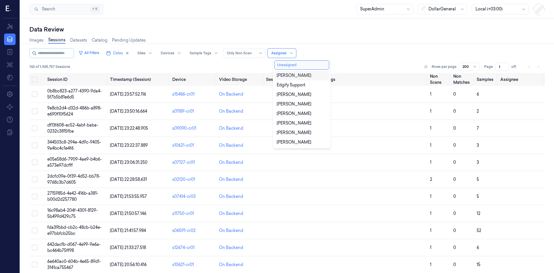
click at [302, 67] on button "Unassigned" at bounding box center [301, 64] width 55 height 9
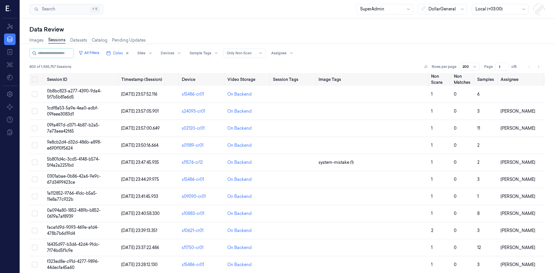
click at [348, 58] on div "All Filters Dates Sites Devices Sample Tags Alert Type Only Non Scan Assignee 8…" at bounding box center [286, 60] width 515 height 25
click at [419, 49] on div "All Filters Dates Sites Devices Sample Tags Alert Type Only Non Scan Assignee" at bounding box center [286, 53] width 515 height 10
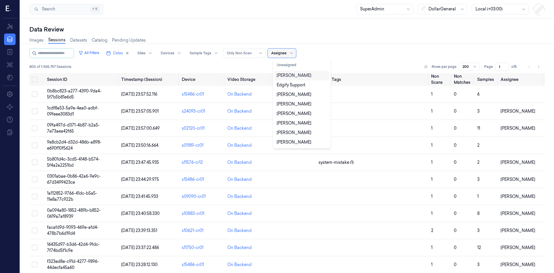
click at [281, 55] on div at bounding box center [278, 53] width 15 height 5
click at [291, 67] on button "Unassigned" at bounding box center [301, 64] width 55 height 9
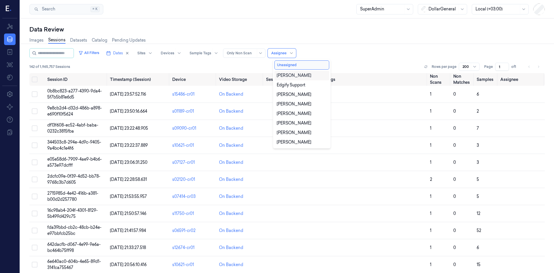
click at [391, 54] on div "All Filters Dates Sites Devices Sample Tags Alert Type Only Non Scan 11 results…" at bounding box center [286, 53] width 515 height 10
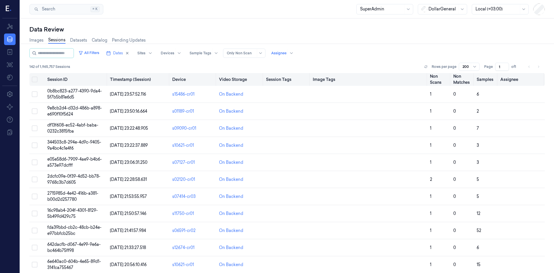
click at [35, 81] on button "Select all" at bounding box center [35, 79] width 6 height 6
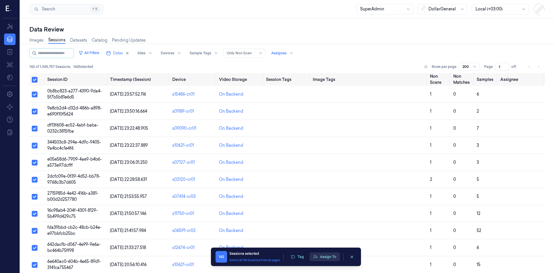
click at [334, 257] on button "Assign To" at bounding box center [325, 256] width 30 height 9
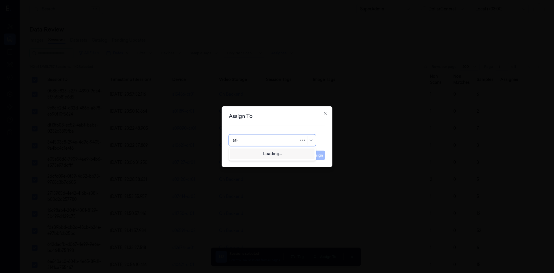
type input "ariel"
click at [278, 151] on div "[PERSON_NAME]" at bounding box center [273, 153] width 80 height 6
click at [315, 157] on button "Assign" at bounding box center [317, 154] width 16 height 9
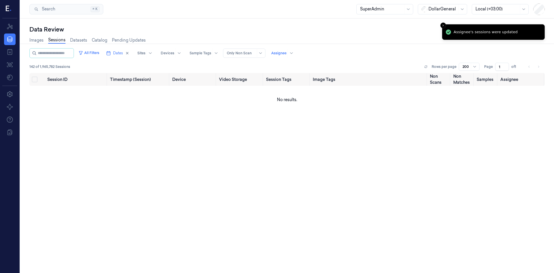
click at [356, 53] on div "All Filters Dates Sites Devices Sample Tags Alert Type Only Non Scan Assignee" at bounding box center [286, 53] width 515 height 10
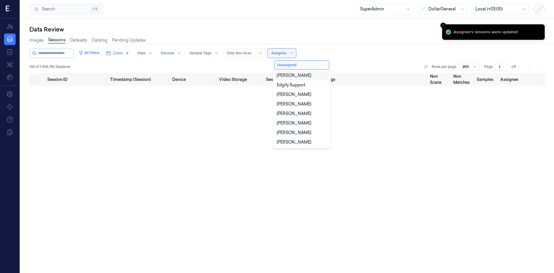
click at [292, 52] on div "Assignee" at bounding box center [282, 52] width 28 height 9
click at [353, 60] on div "All Filters Dates Sites Devices Sample Tags Alert Type Only Non Scan 11 results…" at bounding box center [286, 60] width 515 height 25
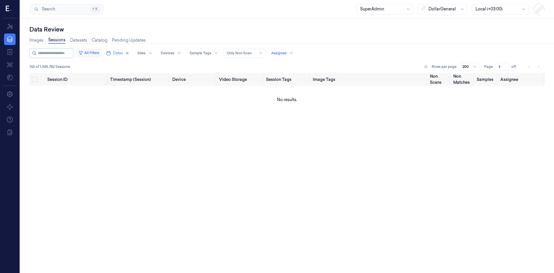
click at [102, 52] on button "All Filters" at bounding box center [88, 52] width 25 height 9
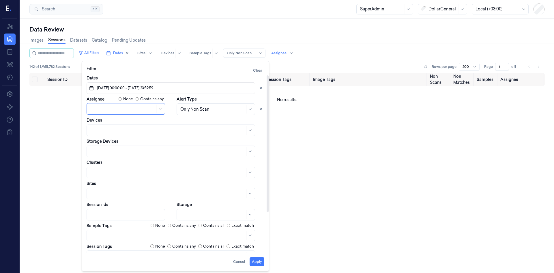
click at [175, 120] on div "Devices" at bounding box center [176, 126] width 178 height 19
click at [189, 106] on div at bounding box center [212, 109] width 65 height 6
click at [167, 119] on div "Devices" at bounding box center [176, 126] width 178 height 19
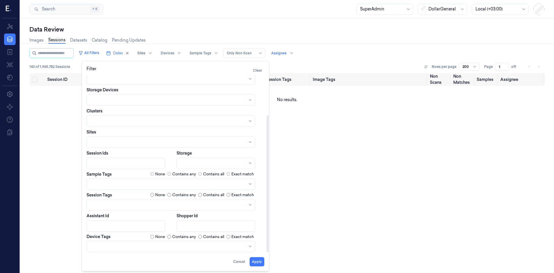
scroll to position [52, 0]
click at [257, 263] on button "Apply" at bounding box center [257, 261] width 15 height 9
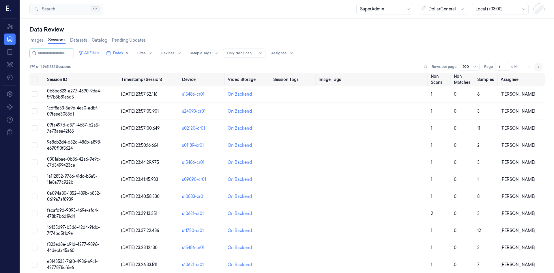
click at [538, 65] on icon "Go to next page" at bounding box center [538, 66] width 3 height 5
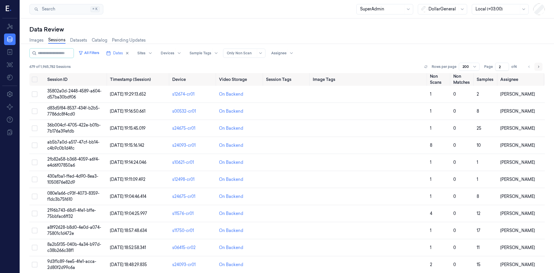
click at [538, 65] on button "Go to next page" at bounding box center [539, 67] width 8 height 8
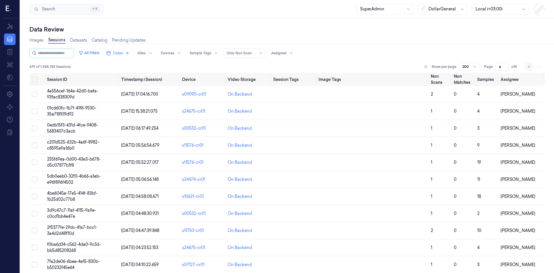
click at [528, 67] on icon "Go to previous page" at bounding box center [529, 66] width 3 height 5
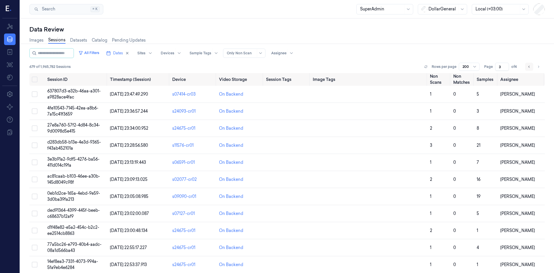
click at [528, 67] on icon "Go to previous page" at bounding box center [529, 66] width 3 height 5
type input "1"
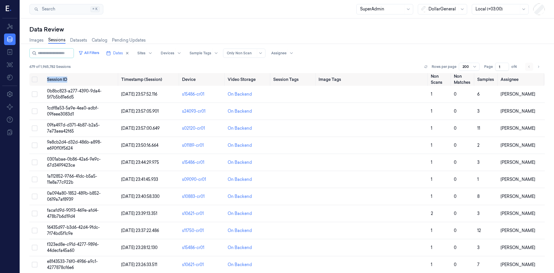
click at [528, 67] on li "pagination" at bounding box center [529, 67] width 8 height 8
click at [92, 68] on div "679 of 1,965,782 Sessions Rows per page 200 Page 1 of 4" at bounding box center [286, 67] width 515 height 8
click at [35, 81] on button "Select all" at bounding box center [35, 79] width 6 height 6
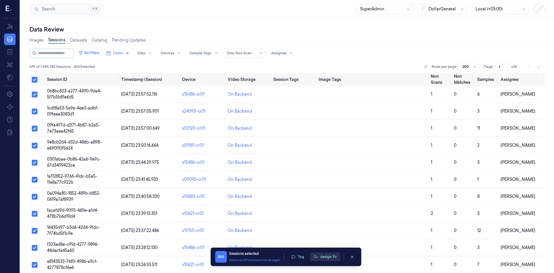
click at [322, 258] on button "Assign To" at bounding box center [325, 256] width 30 height 9
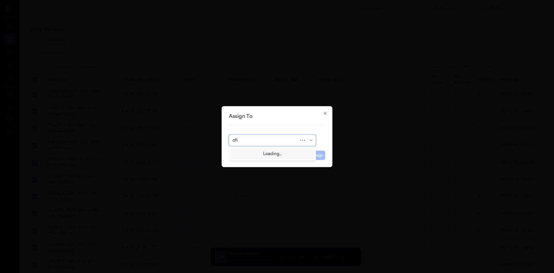
type input "ofir"
click at [283, 157] on div "[PERSON_NAME]" at bounding box center [272, 153] width 84 height 10
click at [319, 154] on button "Assign" at bounding box center [317, 154] width 16 height 9
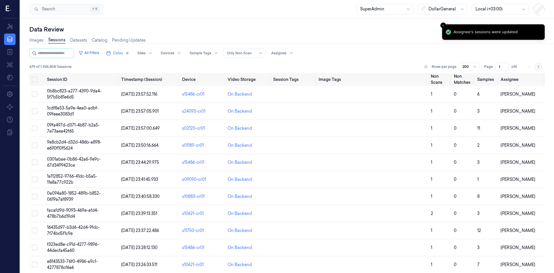
click at [538, 66] on button "Go to next page" at bounding box center [539, 67] width 8 height 8
type input "2"
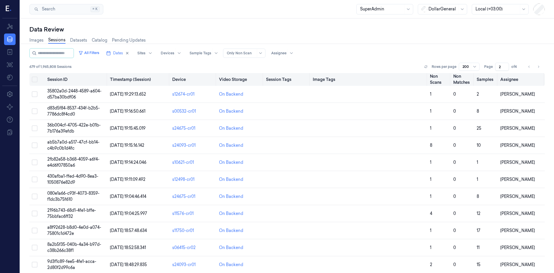
drag, startPoint x: 37, startPoint y: 82, endPoint x: 46, endPoint y: 84, distance: 9.5
click at [37, 81] on button "Select all" at bounding box center [35, 79] width 6 height 6
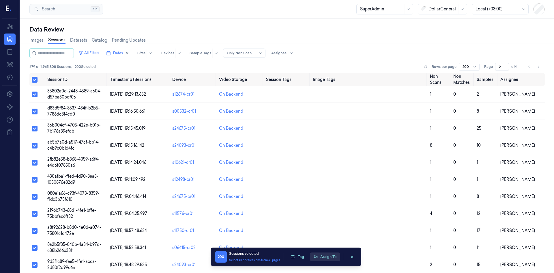
click at [335, 256] on button "Assign To" at bounding box center [325, 256] width 30 height 9
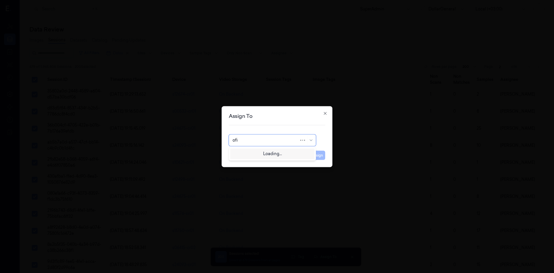
type input "ofir"
click at [293, 155] on div "[PERSON_NAME]" at bounding box center [273, 153] width 80 height 6
click at [318, 156] on button "Assign" at bounding box center [317, 154] width 16 height 9
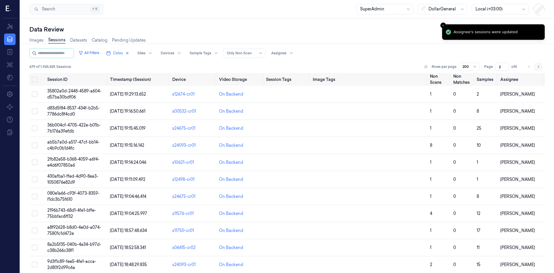
click at [537, 68] on icon "Go to next page" at bounding box center [538, 66] width 3 height 5
type input "3"
click at [38, 81] on th at bounding box center [37, 79] width 16 height 13
click at [37, 81] on button "Select all" at bounding box center [35, 79] width 6 height 6
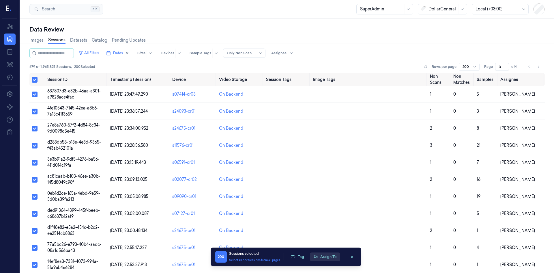
click at [326, 255] on button "Assign To" at bounding box center [325, 256] width 30 height 9
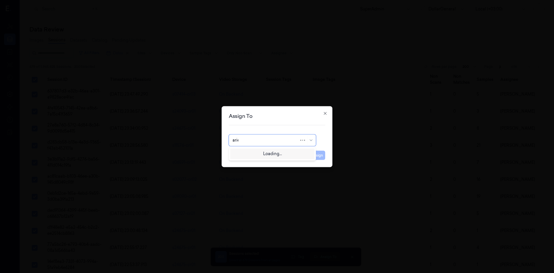
type input "ariel"
click at [275, 156] on div "[PERSON_NAME]" at bounding box center [273, 153] width 80 height 6
click at [313, 155] on button "Assign" at bounding box center [317, 154] width 16 height 9
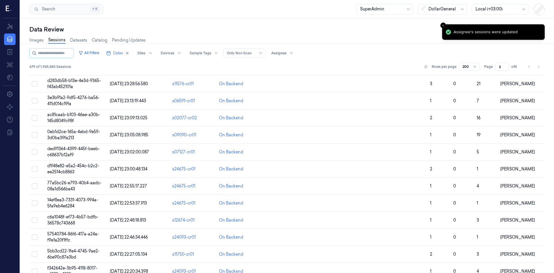
scroll to position [58, 0]
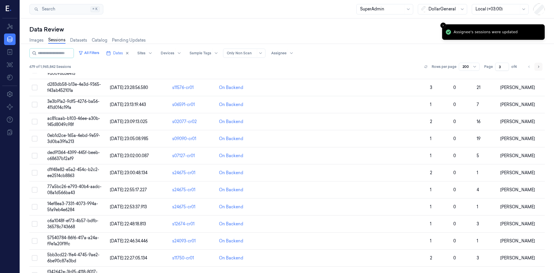
click at [537, 68] on icon "Go to next page" at bounding box center [538, 66] width 3 height 5
type input "4"
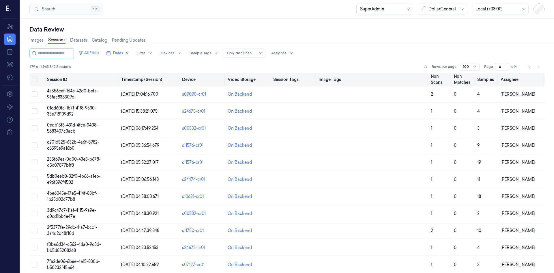
click at [36, 80] on button "Select all" at bounding box center [35, 79] width 6 height 6
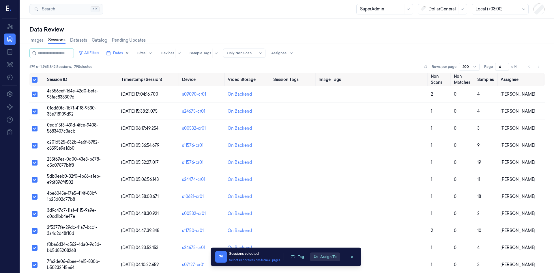
click at [334, 260] on button "Assign To" at bounding box center [325, 256] width 30 height 9
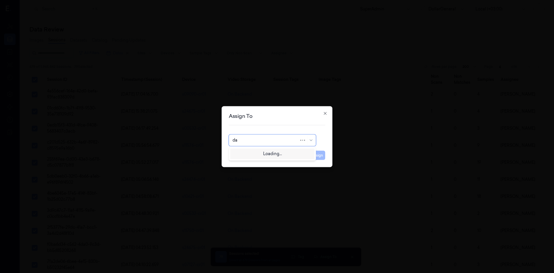
type input "d"
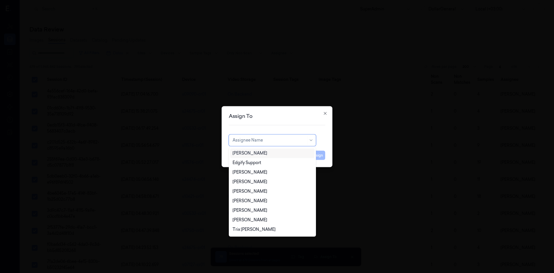
click at [259, 150] on div "[PERSON_NAME]" at bounding box center [250, 153] width 35 height 6
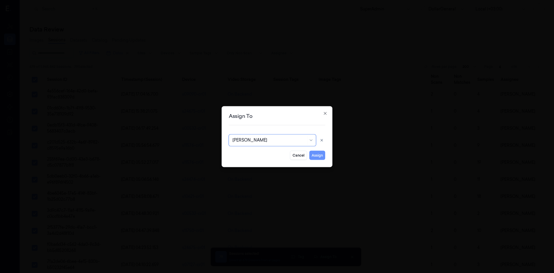
click at [322, 156] on button "Assign" at bounding box center [317, 154] width 16 height 9
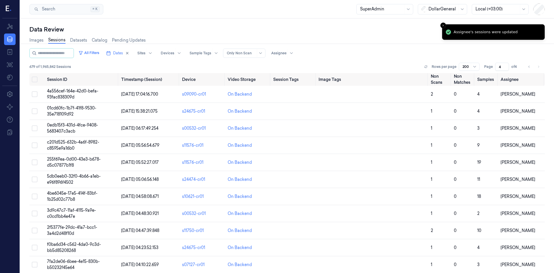
click at [369, 52] on div "All Filters Dates Sites Devices Sample Tags Alert Type Only Non Scan Assignee" at bounding box center [286, 53] width 515 height 10
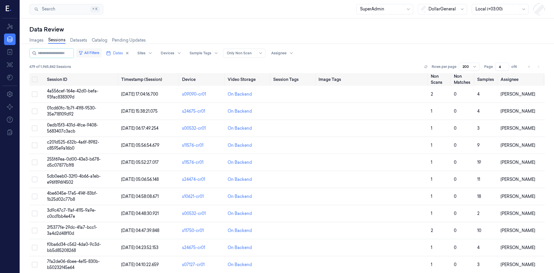
click at [91, 55] on button "All Filters" at bounding box center [88, 52] width 25 height 9
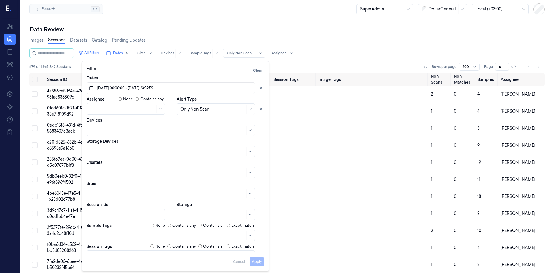
click at [336, 61] on div "All Filters Dates Sites Devices Sample Tags Alert Type Only Non Scan Assignee 6…" at bounding box center [286, 60] width 515 height 25
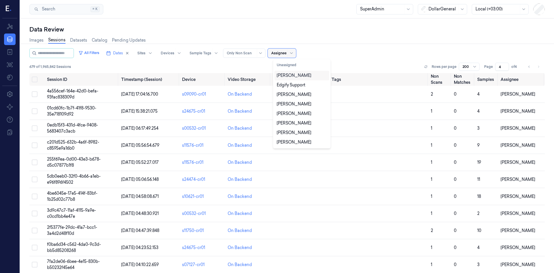
click at [284, 51] on div at bounding box center [278, 53] width 15 height 5
click at [295, 76] on div "[PERSON_NAME]" at bounding box center [294, 75] width 35 height 6
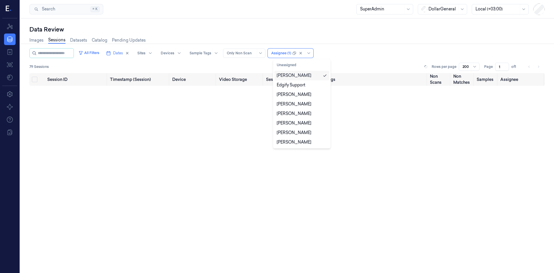
click at [350, 60] on div "All Filters Dates Sites Devices Sample Tags Alert Type Only Non Scan option Dav…" at bounding box center [286, 60] width 515 height 25
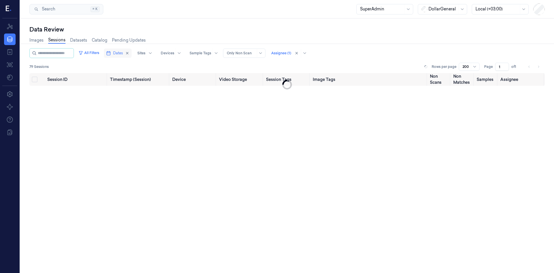
click at [111, 51] on icon "button" at bounding box center [108, 53] width 5 height 5
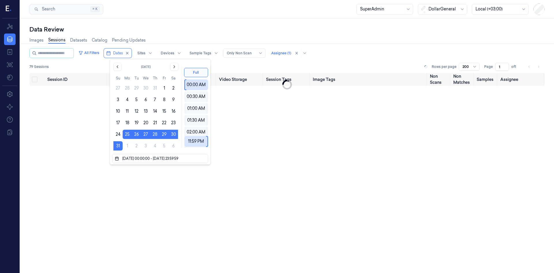
click at [332, 60] on div "All Filters Dates Sites Devices Sample Tags Alert Type Only Non Scan Assignee (…" at bounding box center [286, 60] width 515 height 25
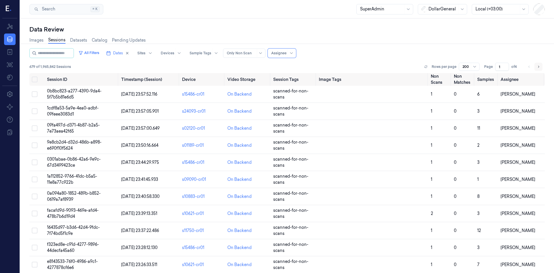
click at [537, 66] on icon "Go to next page" at bounding box center [538, 66] width 3 height 5
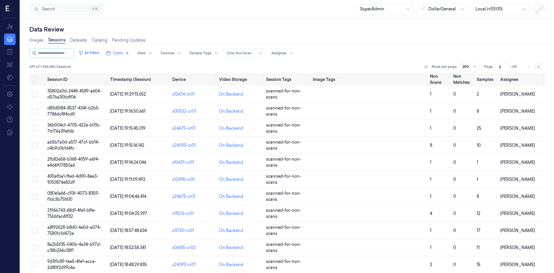
click at [537, 66] on icon "Go to next page" at bounding box center [538, 66] width 3 height 5
click at [96, 54] on button "All Filters" at bounding box center [88, 52] width 25 height 9
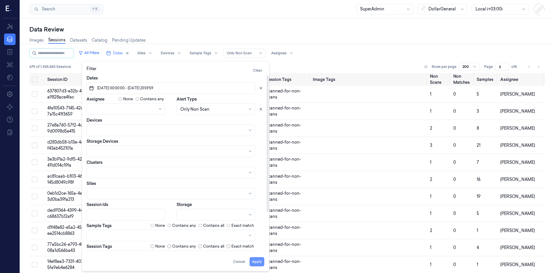
click at [258, 261] on button "Apply" at bounding box center [257, 261] width 15 height 9
type input "1"
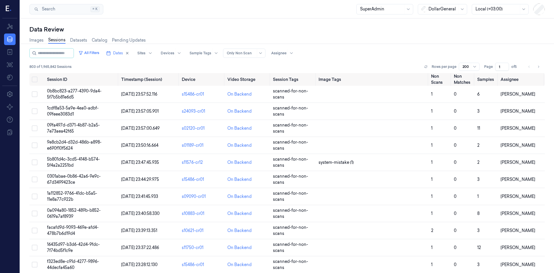
click at [335, 49] on div "All Filters Dates Sites Devices Sample Tags Alert Type Only Non Scan Assignee" at bounding box center [286, 53] width 515 height 10
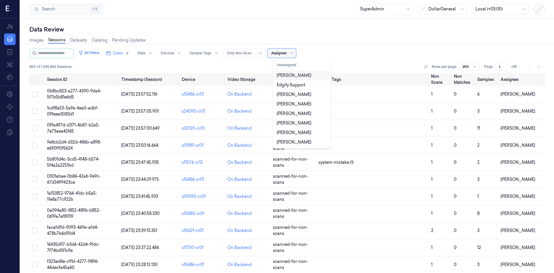
click at [272, 55] on input "text" at bounding box center [271, 53] width 1 height 5
click at [293, 77] on div "[PERSON_NAME]" at bounding box center [294, 75] width 35 height 6
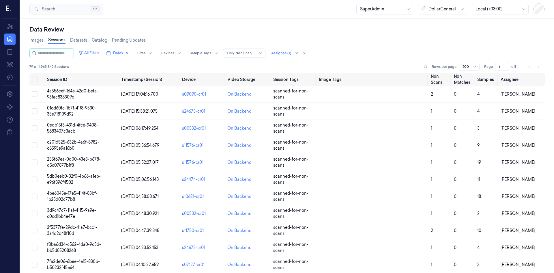
click at [352, 64] on div "79 of 1,965,842 Sessions Rows per page 200 Page 1 of 1" at bounding box center [286, 67] width 515 height 8
click at [53, 94] on span "4a556cef-164e-42d0-befa-93fac838309d" at bounding box center [72, 93] width 51 height 11
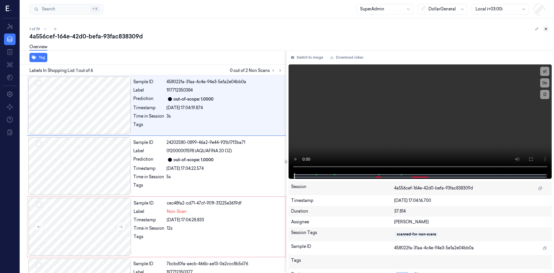
click at [544, 29] on icon at bounding box center [546, 29] width 4 height 4
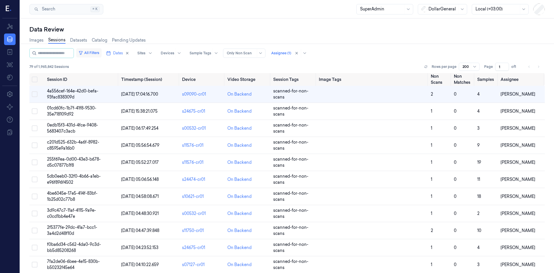
click at [97, 54] on button "All Filters" at bounding box center [88, 52] width 25 height 9
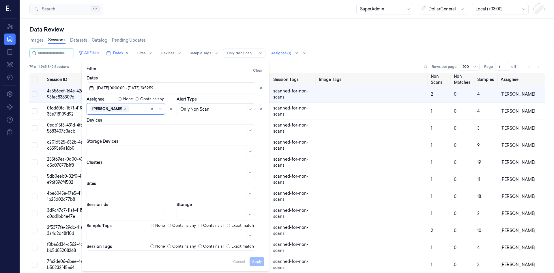
click at [498, 53] on div "All Filters Dates Sites Devices Sample Tags Alert Type Only Non Scan Assignee (…" at bounding box center [286, 53] width 515 height 10
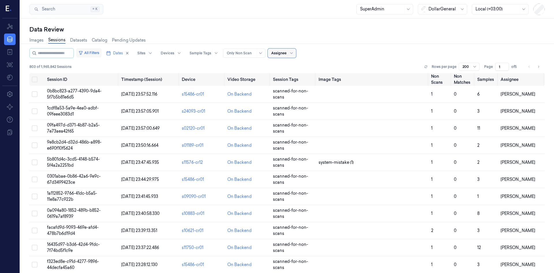
click at [97, 56] on button "All Filters" at bounding box center [88, 52] width 25 height 9
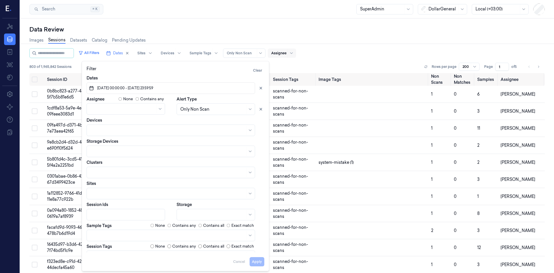
click at [343, 48] on div "All Filters Dates Sites Devices Sample Tags Alert Type Only Non Scan Assignee" at bounding box center [286, 53] width 515 height 10
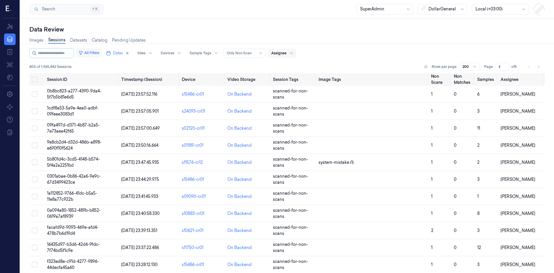
click at [96, 55] on button "All Filters" at bounding box center [88, 52] width 25 height 9
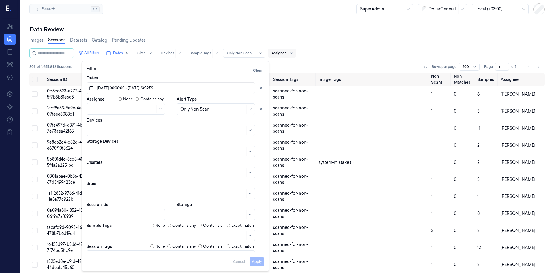
click at [315, 38] on div "Images Sessions Datasets Catalog Pending Updates" at bounding box center [286, 40] width 515 height 15
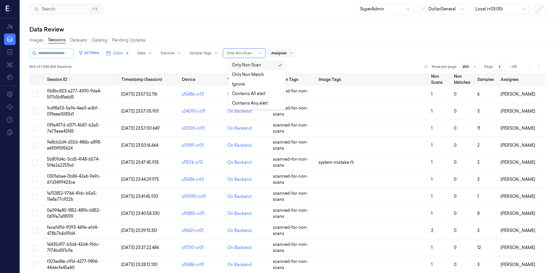
click at [254, 55] on div at bounding box center [241, 53] width 29 height 5
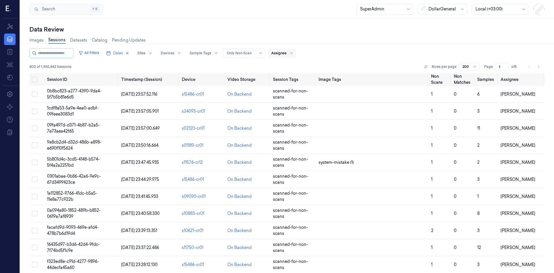
click at [330, 52] on div "All Filters Dates Sites Devices Sample Tags Alert Type Only Non Scan Assignee" at bounding box center [286, 53] width 515 height 10
click at [285, 52] on div at bounding box center [278, 53] width 15 height 5
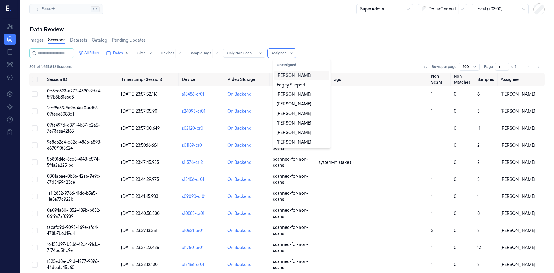
click at [345, 59] on div "All Filters Dates Sites Devices Sample Tags Alert Type Only Non Scan 11 results…" at bounding box center [286, 60] width 515 height 25
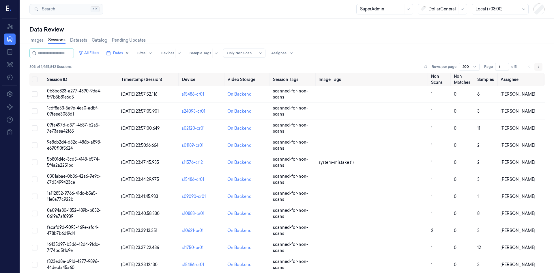
click at [537, 69] on icon "Go to next page" at bounding box center [538, 66] width 3 height 5
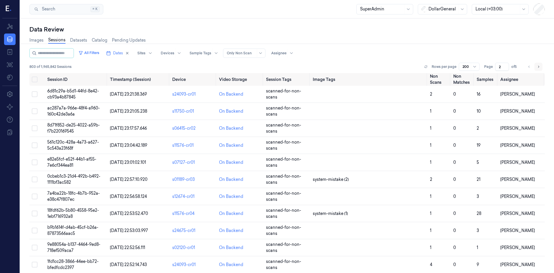
click at [537, 68] on icon "Go to next page" at bounding box center [538, 66] width 3 height 5
click at [537, 67] on icon "Go to next page" at bounding box center [538, 66] width 3 height 5
type input "5"
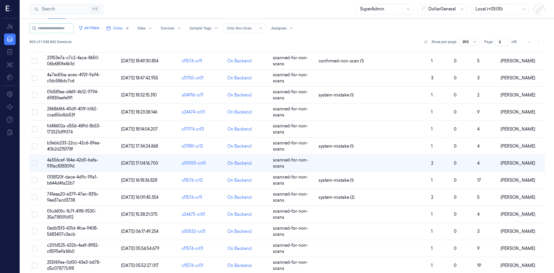
scroll to position [62, 0]
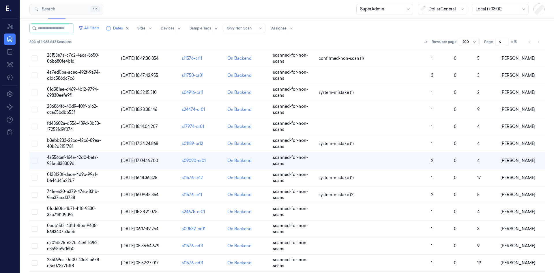
click at [537, 42] on li "pagination" at bounding box center [539, 42] width 8 height 8
click at [408, 36] on div "All Filters Dates Sites Devices Sample Tags Alert Type Only Non Scan Assignee 8…" at bounding box center [286, 35] width 515 height 25
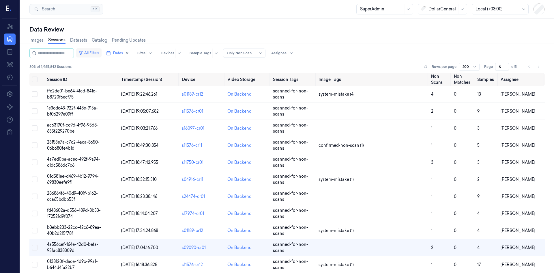
click at [93, 54] on button "All Filters" at bounding box center [88, 52] width 25 height 9
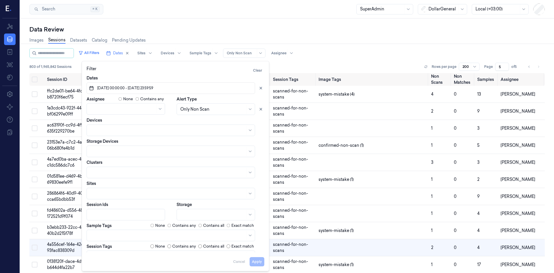
click at [323, 62] on div "All Filters Dates Sites Devices Sample Tags Alert Type Only Non Scan Assignee 8…" at bounding box center [286, 60] width 515 height 25
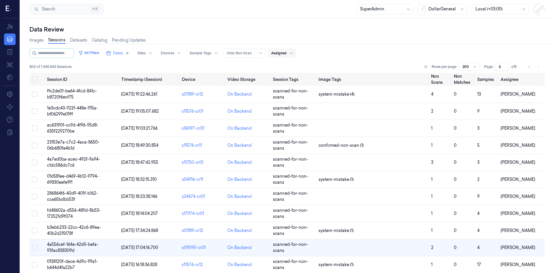
click at [283, 53] on div at bounding box center [278, 53] width 15 height 5
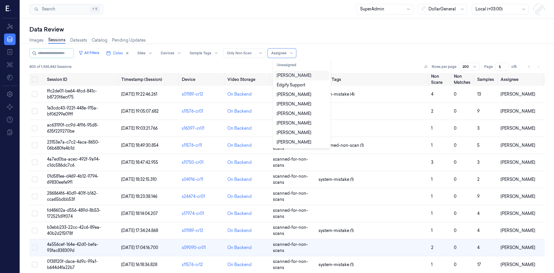
click at [345, 60] on div "All Filters Dates Sites Devices Sample Tags Alert Type Only Non Scan 11 results…" at bounding box center [286, 60] width 515 height 25
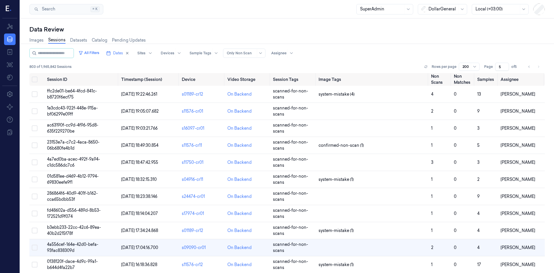
click at [286, 58] on div "Dates Sites Devices Sample Tags Alert Type Only Non Scan Assignee" at bounding box center [200, 53] width 192 height 10
click at [287, 53] on div at bounding box center [278, 53] width 15 height 5
type input "ם"
type input "ofi"
click at [297, 76] on div "[PERSON_NAME]" at bounding box center [294, 75] width 35 height 6
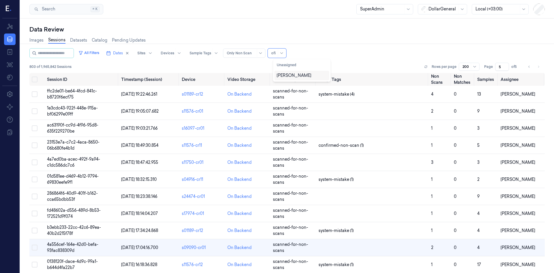
type input "1"
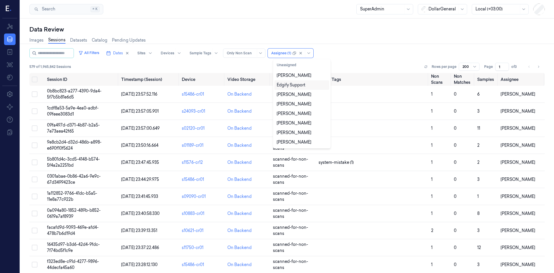
click at [359, 55] on div "All Filters Dates Sites Devices Sample Tags Alert Type Only Non Scan option [PE…" at bounding box center [286, 53] width 515 height 10
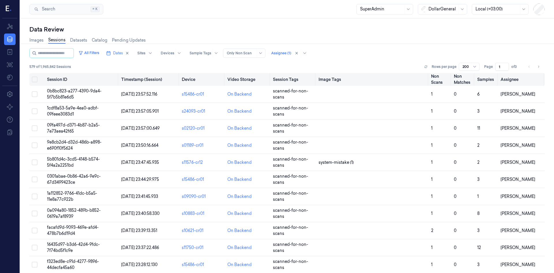
click at [35, 79] on button "Select all" at bounding box center [35, 79] width 6 height 6
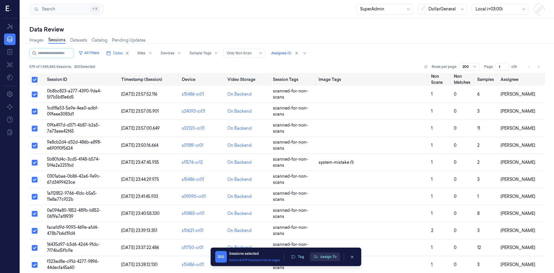
click at [325, 257] on button "Assign To" at bounding box center [325, 256] width 30 height 9
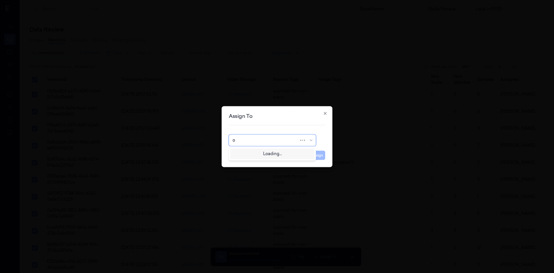
type input "of"
click at [285, 152] on div "[PERSON_NAME]" at bounding box center [273, 153] width 80 height 6
click at [315, 155] on button "Assign" at bounding box center [317, 154] width 16 height 9
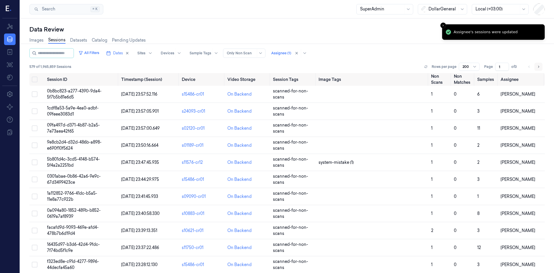
click at [537, 66] on icon "Go to next page" at bounding box center [538, 66] width 3 height 5
type input "2"
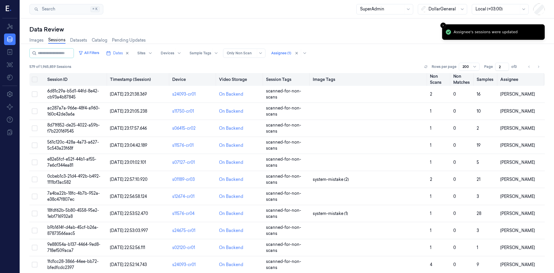
click at [33, 81] on button "Select all" at bounding box center [35, 79] width 6 height 6
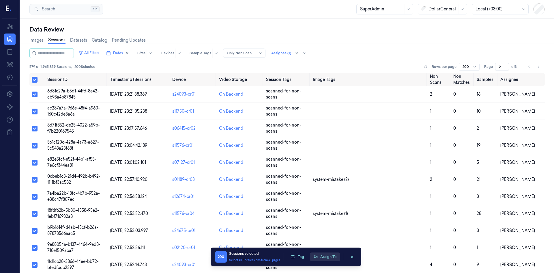
click at [329, 257] on button "Assign To" at bounding box center [325, 256] width 30 height 9
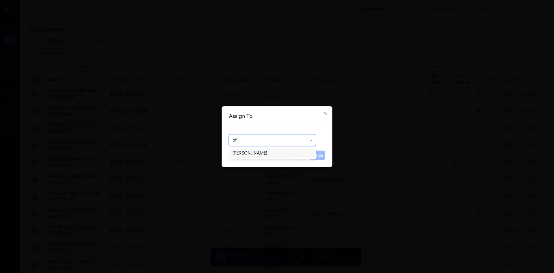
type input "ofi"
click at [289, 154] on div "[PERSON_NAME]" at bounding box center [273, 153] width 80 height 6
click at [313, 154] on button "Assign" at bounding box center [317, 154] width 16 height 9
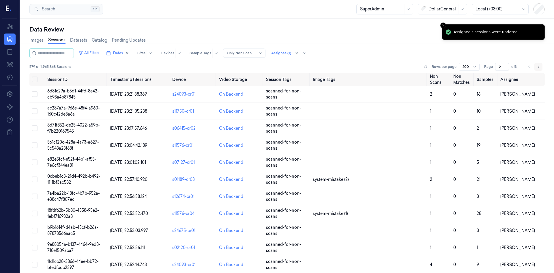
click at [537, 68] on icon "Go to next page" at bounding box center [538, 66] width 3 height 5
type input "3"
click at [30, 80] on th at bounding box center [37, 79] width 16 height 13
click at [37, 81] on button "Select all" at bounding box center [35, 79] width 6 height 6
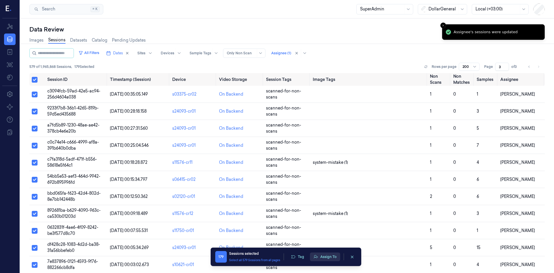
click at [330, 258] on button "Assign To" at bounding box center [325, 256] width 30 height 9
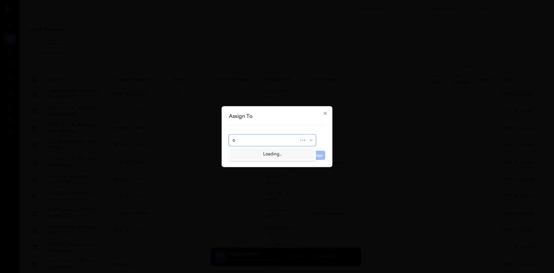
type input "of"
click at [293, 151] on div "[PERSON_NAME]" at bounding box center [273, 153] width 80 height 6
click at [314, 152] on button "Assign" at bounding box center [317, 154] width 16 height 9
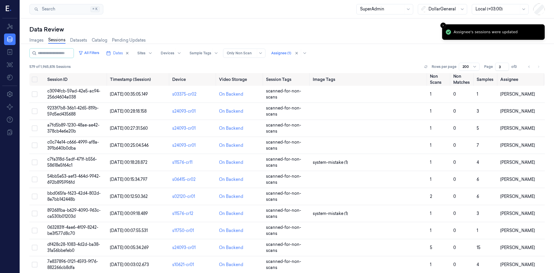
click at [393, 53] on div "All Filters Dates Sites Devices Sample Tags Alert Type Only Non Scan Assignee (…" at bounding box center [286, 53] width 515 height 10
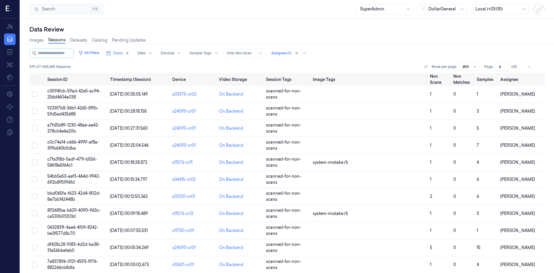
type input "1"
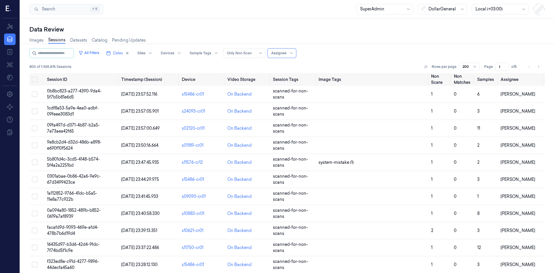
click at [202, 67] on div "803 of 1,965,876 Sessions Rows per page 200 Page 1 of 5" at bounding box center [286, 67] width 515 height 8
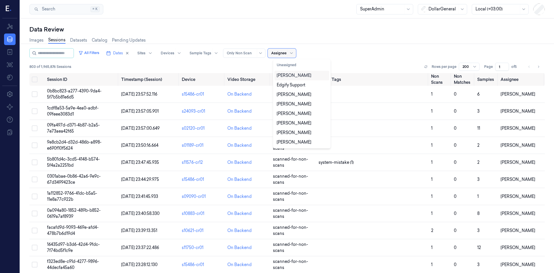
click at [287, 55] on div at bounding box center [278, 53] width 15 height 5
click at [292, 66] on button "Unassigned" at bounding box center [301, 64] width 55 height 9
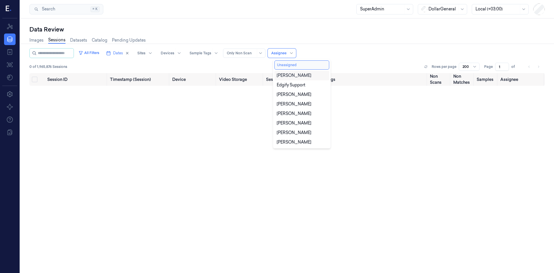
click at [297, 64] on button "Unassigned" at bounding box center [301, 64] width 55 height 9
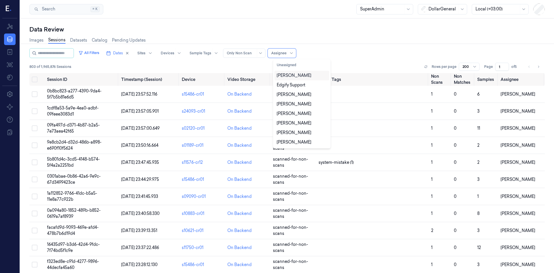
click at [349, 54] on div "All Filters Dates Sites Devices Sample Tags Alert Type Only Non Scan 11 results…" at bounding box center [286, 53] width 515 height 10
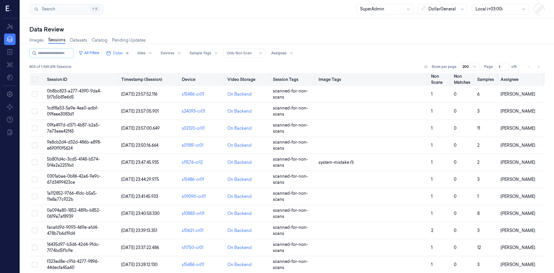
click at [34, 81] on button "Select all" at bounding box center [35, 79] width 6 height 6
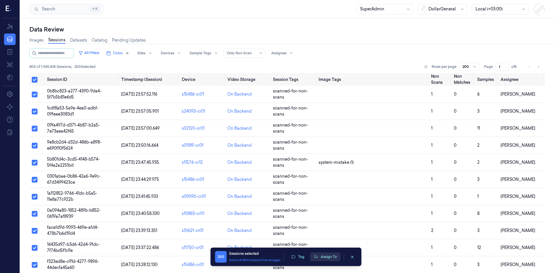
click at [330, 256] on button "Assign To" at bounding box center [325, 256] width 30 height 9
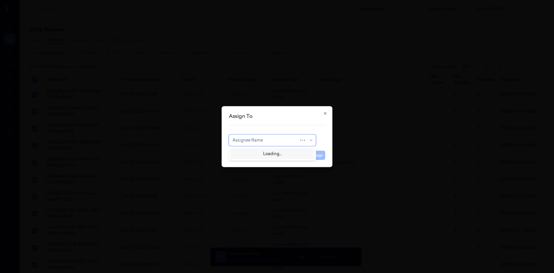
click at [279, 141] on div at bounding box center [266, 140] width 67 height 6
type input "ם"
type input "of"
click at [252, 150] on div "[PERSON_NAME]" at bounding box center [250, 153] width 35 height 6
click at [311, 155] on button "Assign" at bounding box center [317, 154] width 16 height 9
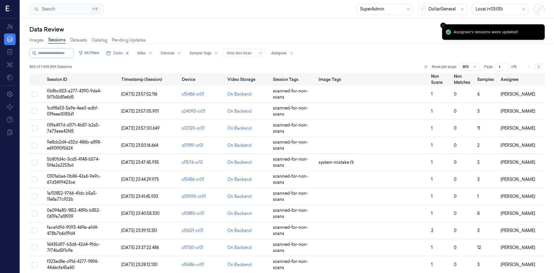
click at [540, 67] on button "Go to next page" at bounding box center [539, 67] width 8 height 8
type input "2"
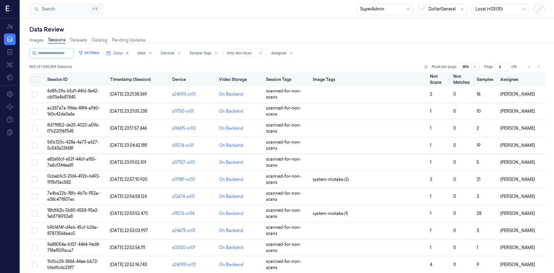
click at [34, 80] on button "Select all" at bounding box center [35, 79] width 6 height 6
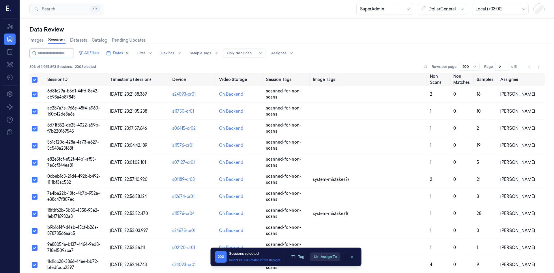
click at [324, 259] on button "Assign To" at bounding box center [325, 256] width 30 height 9
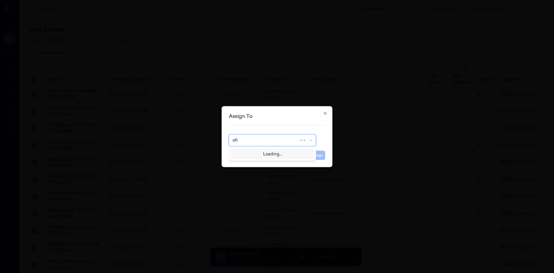
type input "ofir"
click at [274, 156] on div "[PERSON_NAME]" at bounding box center [273, 153] width 80 height 6
click at [317, 154] on button "Assign" at bounding box center [317, 154] width 16 height 9
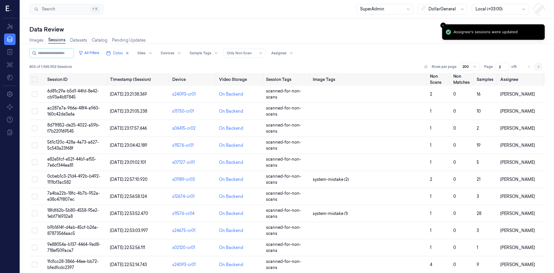
click at [537, 68] on icon "Go to next page" at bounding box center [538, 66] width 3 height 5
type input "3"
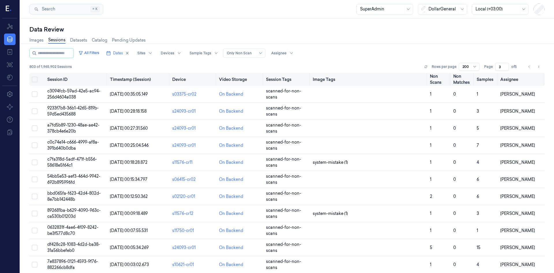
click at [33, 78] on button "Select all" at bounding box center [35, 79] width 6 height 6
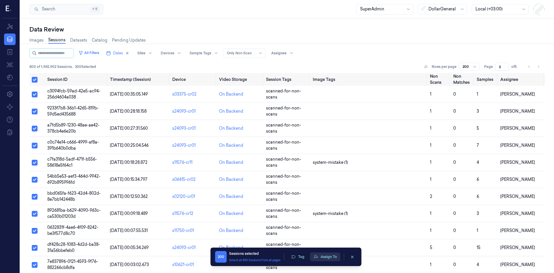
click at [327, 256] on button "Assign To" at bounding box center [325, 256] width 30 height 9
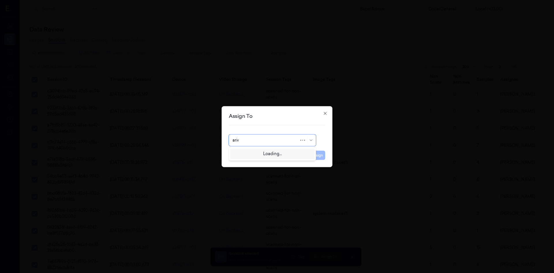
type input "ariel"
click at [293, 155] on div "[PERSON_NAME]" at bounding box center [273, 153] width 80 height 6
click at [320, 156] on button "Assign" at bounding box center [317, 154] width 16 height 9
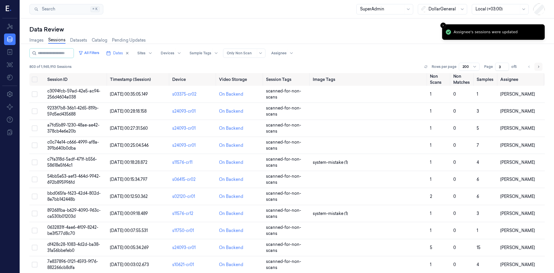
click at [537, 66] on icon "Go to next page" at bounding box center [538, 66] width 3 height 5
type input "4"
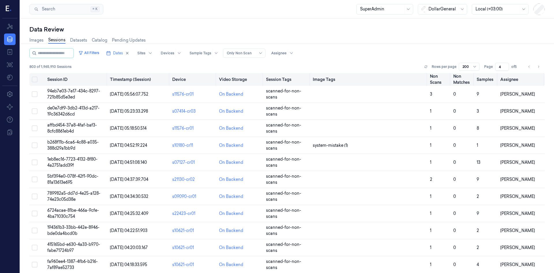
click at [36, 80] on button "Select all" at bounding box center [35, 79] width 6 height 6
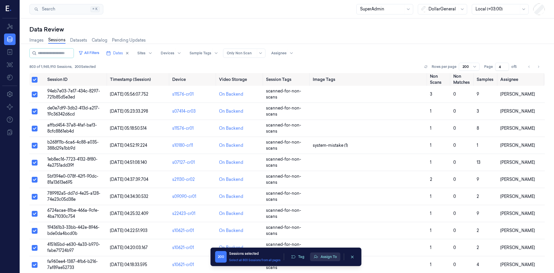
click at [322, 259] on button "Assign To" at bounding box center [325, 256] width 30 height 9
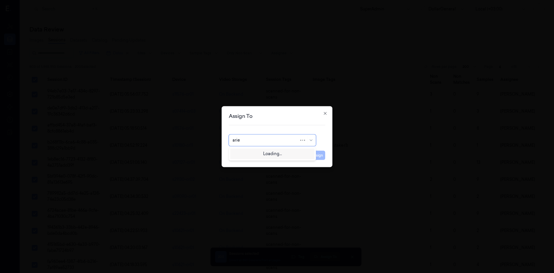
type input "ariel"
click at [276, 152] on div "[PERSON_NAME]" at bounding box center [273, 153] width 80 height 6
click at [314, 156] on button "Assign" at bounding box center [317, 154] width 16 height 9
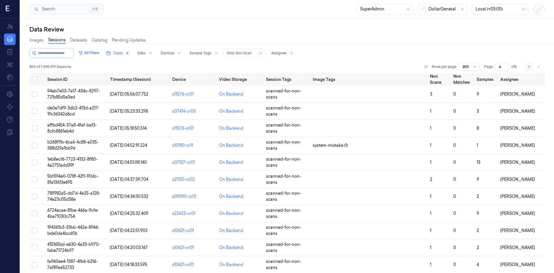
click at [525, 66] on button "Go to previous page" at bounding box center [529, 67] width 8 height 8
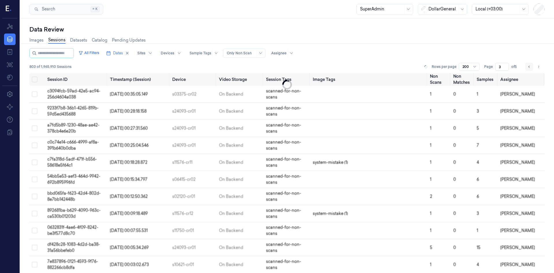
click at [525, 67] on button "Go to previous page" at bounding box center [529, 67] width 8 height 8
type input "2"
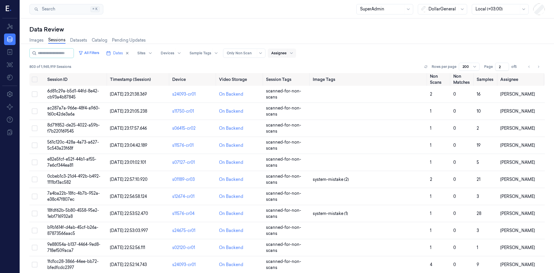
click at [287, 54] on div at bounding box center [278, 53] width 15 height 5
type input "ofir"
click at [293, 75] on div "[PERSON_NAME]" at bounding box center [294, 75] width 35 height 6
type input "1"
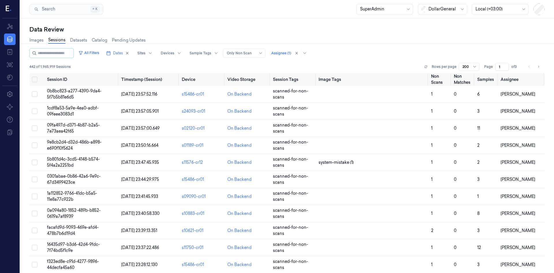
click at [205, 67] on div "442 of 1,965,919 Sessions Rows per page 200 Page 1 of 3" at bounding box center [286, 67] width 515 height 8
click at [110, 53] on line "button" at bounding box center [108, 53] width 3 height 0
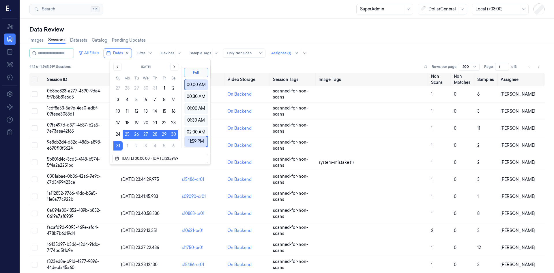
click at [341, 62] on div "All Filters Dates Sites Devices Sample Tags Alert Type Only Non Scan Assignee (…" at bounding box center [286, 60] width 515 height 25
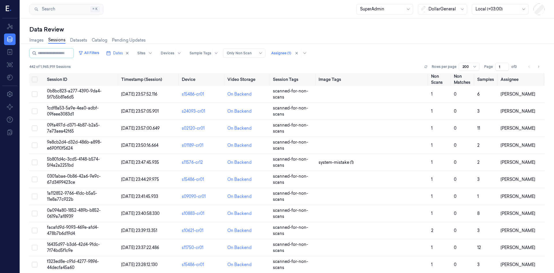
click at [494, 10] on div at bounding box center [497, 9] width 43 height 6
click at [374, 50] on div "All Filters Dates Sites Devices Sample Tags Alert Type Only Non Scan Assignee (…" at bounding box center [286, 53] width 515 height 10
drag, startPoint x: 369, startPoint y: 50, endPoint x: 321, endPoint y: 35, distance: 50.6
click at [340, 39] on div "Images Sessions Datasets Catalog Pending Updates" at bounding box center [286, 40] width 515 height 15
click at [98, 54] on button "All Filters" at bounding box center [88, 52] width 25 height 9
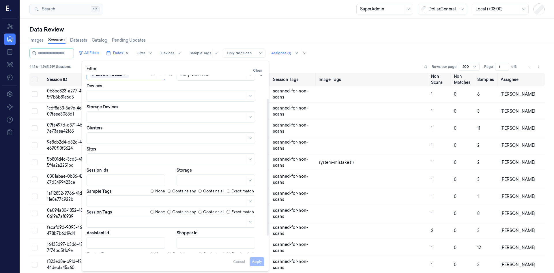
scroll to position [52, 0]
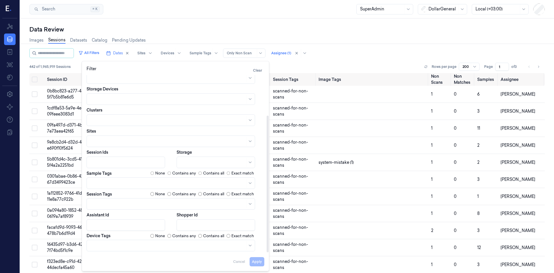
click at [342, 60] on div "All Filters Dates Sites Devices Sample Tags Alert Type Only Non Scan Assignee (…" at bounding box center [286, 60] width 515 height 25
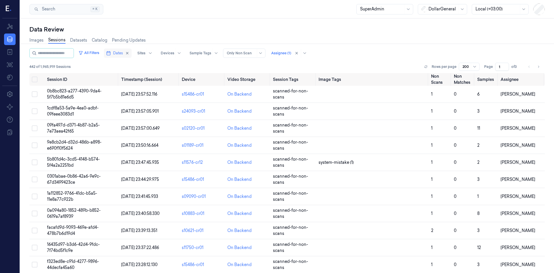
click at [110, 55] on rect "button" at bounding box center [108, 53] width 3 height 3
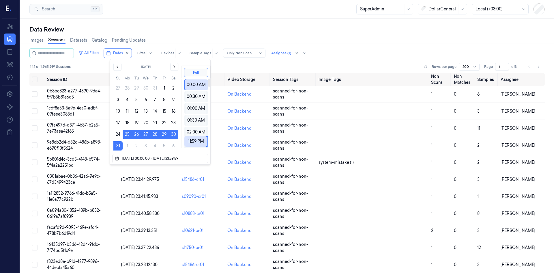
click at [348, 45] on div "Images Sessions Datasets Catalog Pending Updates" at bounding box center [286, 40] width 515 height 15
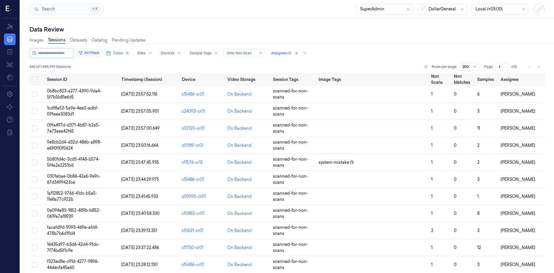
click at [99, 55] on button "All Filters" at bounding box center [88, 52] width 25 height 9
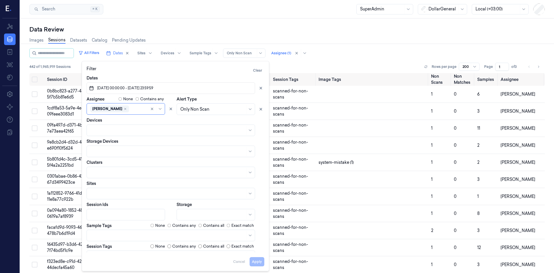
click at [253, 33] on div "Images Sessions Datasets Catalog Pending Updates" at bounding box center [286, 40] width 515 height 15
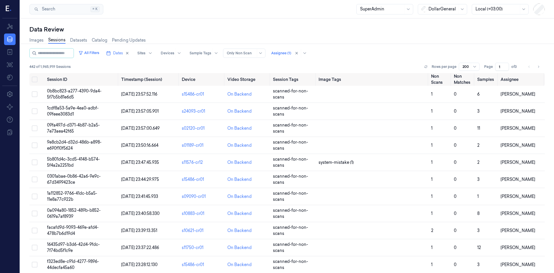
drag, startPoint x: 302, startPoint y: 55, endPoint x: 309, endPoint y: 60, distance: 9.0
click at [336, 63] on div "803 of 1,965,927 Sessions Rows per page 200 Page 1 of 5" at bounding box center [286, 67] width 515 height 8
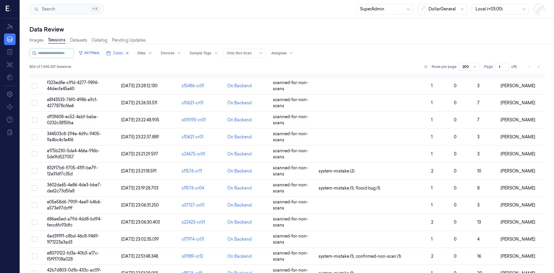
scroll to position [144, 0]
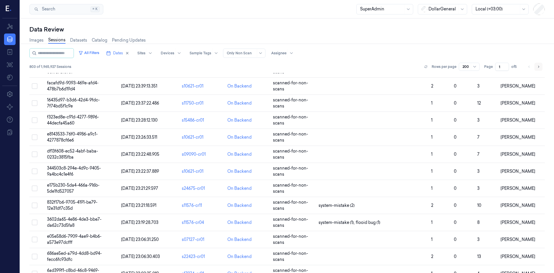
click at [538, 67] on icon "Go to next page" at bounding box center [538, 66] width 3 height 5
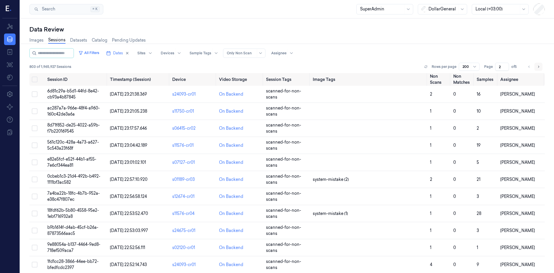
click at [538, 67] on icon "Go to next page" at bounding box center [538, 66] width 3 height 5
type input "5"
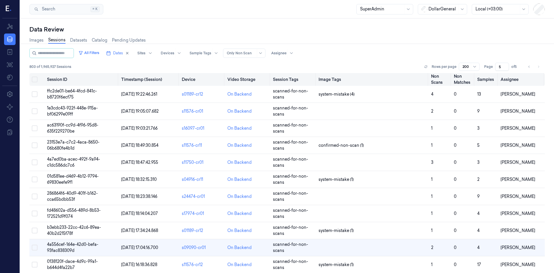
click at [33, 78] on button "Select all" at bounding box center [35, 79] width 6 height 6
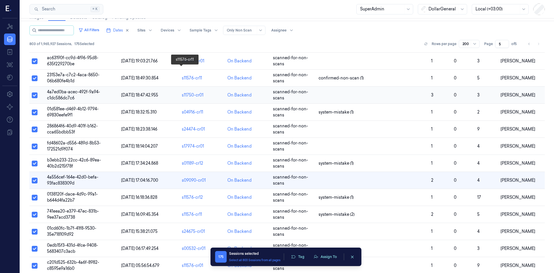
scroll to position [62, 0]
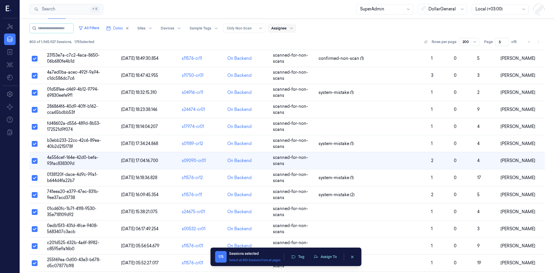
click at [282, 26] on div at bounding box center [278, 28] width 15 height 5
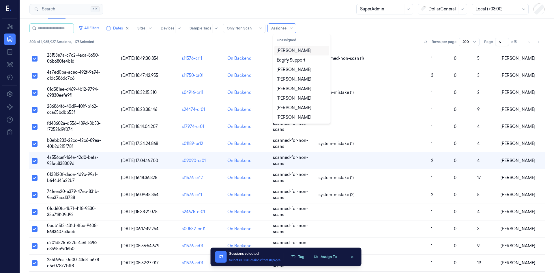
click at [365, 33] on div "All Filters Dates Sites Devices Sample Tags Alert Type Only Non Scan 11 results…" at bounding box center [286, 35] width 515 height 25
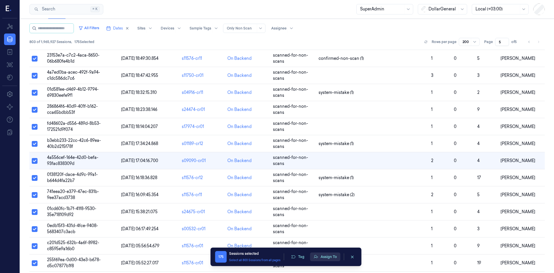
click at [328, 257] on button "Assign To" at bounding box center [325, 256] width 30 height 9
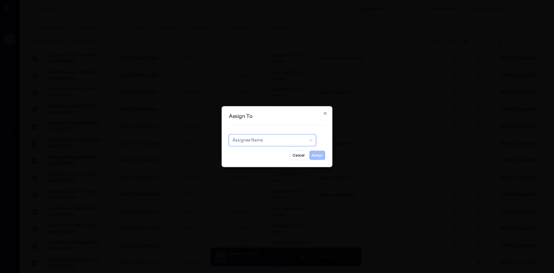
click at [266, 141] on div at bounding box center [270, 140] width 74 height 6
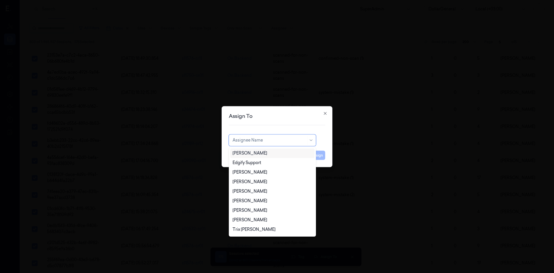
click at [271, 151] on div "[PERSON_NAME]" at bounding box center [273, 153] width 80 height 6
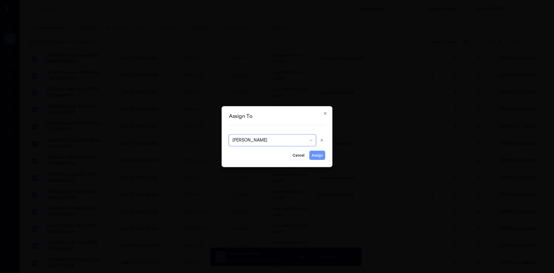
click at [319, 154] on button "Assign" at bounding box center [317, 154] width 16 height 9
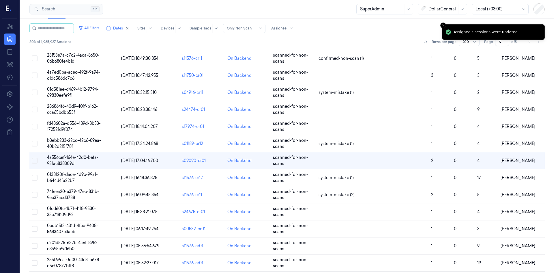
click at [371, 35] on div "All Filters Dates Sites Devices Sample Tags Alert Type Only Non Scan Assignee 8…" at bounding box center [286, 35] width 515 height 25
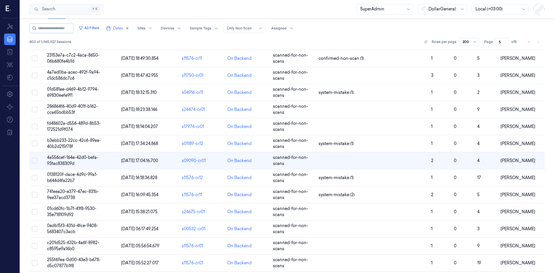
drag, startPoint x: 381, startPoint y: 42, endPoint x: 378, endPoint y: 45, distance: 4.5
click at [381, 42] on div "803 of 1,965,927 Sessions Rows per page 200 Page 5 of 5" at bounding box center [286, 42] width 515 height 8
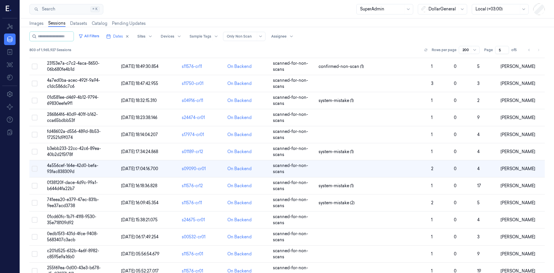
scroll to position [0, 0]
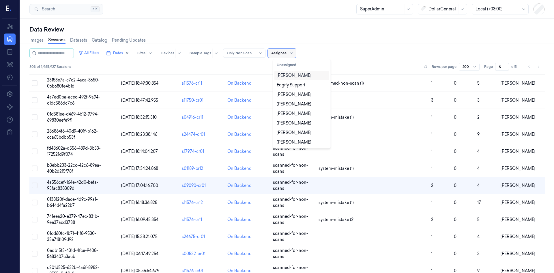
click at [274, 50] on div "Assignee" at bounding box center [282, 52] width 28 height 9
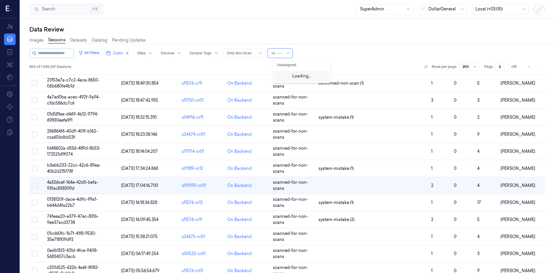
type input "ם"
type input "ofir"
click at [301, 77] on div "[PERSON_NAME]" at bounding box center [294, 75] width 35 height 6
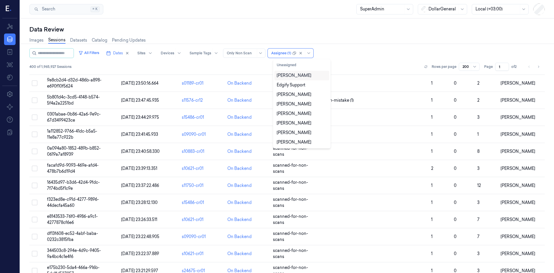
click at [362, 52] on div "All Filters Dates Sites Devices Sample Tags Alert Type Only Non Scan option [PE…" at bounding box center [286, 53] width 515 height 10
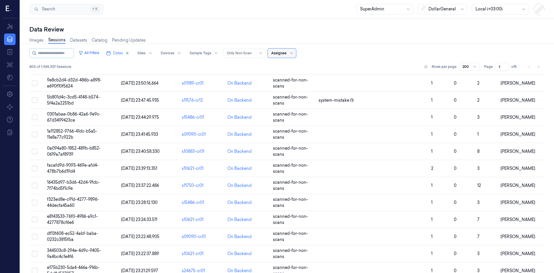
click at [287, 55] on div at bounding box center [278, 53] width 15 height 5
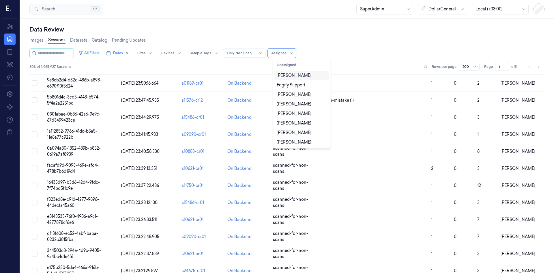
click at [352, 50] on div "All Filters Dates Sites Devices Sample Tags Alert Type Only Non Scan 11 results…" at bounding box center [286, 53] width 515 height 10
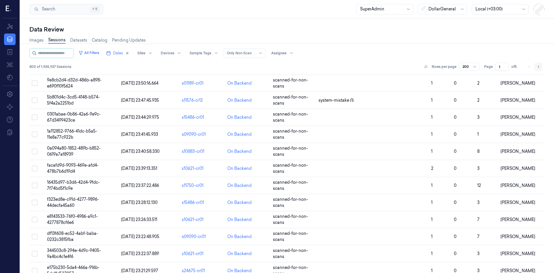
click at [537, 66] on icon "Go to next page" at bounding box center [538, 66] width 3 height 5
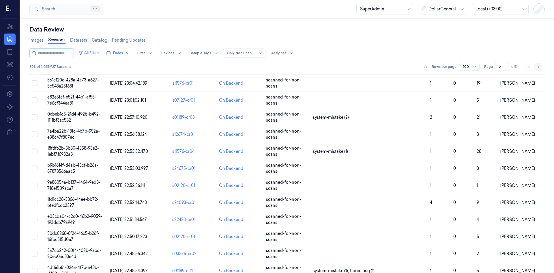
click at [537, 67] on icon "Go to next page" at bounding box center [538, 66] width 3 height 5
type input "5"
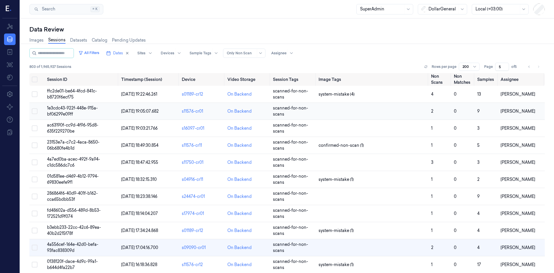
click at [62, 111] on td "1e3cdc43-922f-448e-915a-bf06299e09ff" at bounding box center [82, 111] width 74 height 17
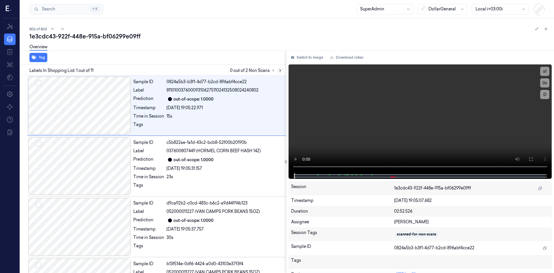
click at [279, 71] on icon at bounding box center [280, 70] width 4 height 4
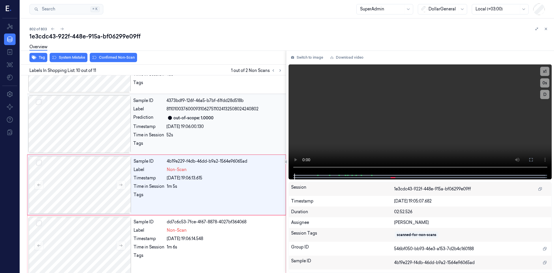
scroll to position [471, 0]
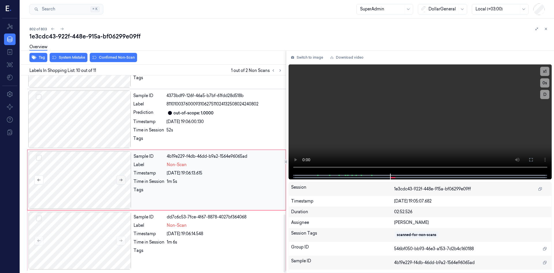
click at [117, 180] on button at bounding box center [120, 179] width 9 height 9
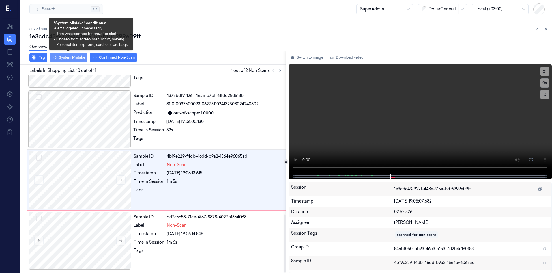
click at [70, 61] on button "System Mistake" at bounding box center [69, 57] width 38 height 9
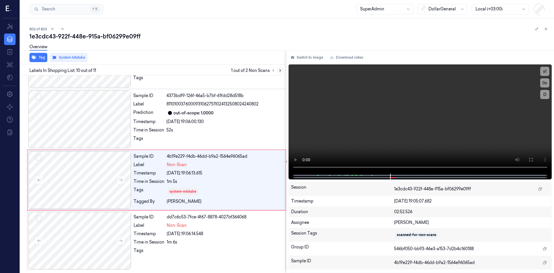
click at [281, 72] on icon at bounding box center [280, 70] width 4 height 4
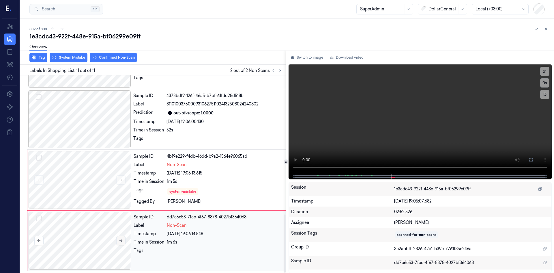
click at [121, 242] on icon at bounding box center [121, 240] width 4 height 4
click at [123, 242] on icon at bounding box center [121, 240] width 4 height 4
click at [122, 243] on button at bounding box center [120, 240] width 9 height 9
click at [123, 243] on button at bounding box center [120, 240] width 9 height 9
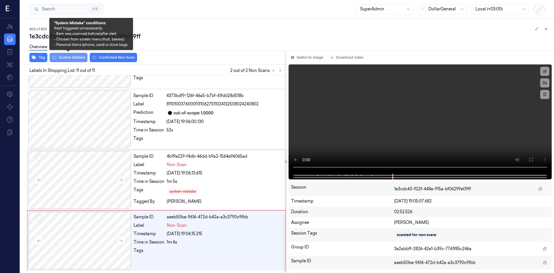
drag, startPoint x: 71, startPoint y: 58, endPoint x: 87, endPoint y: 60, distance: 16.0
click at [71, 58] on button "System Mistake" at bounding box center [69, 57] width 38 height 9
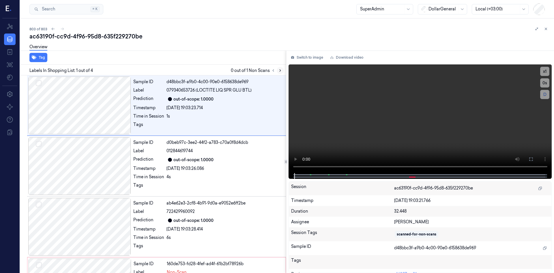
click at [281, 70] on icon at bounding box center [280, 71] width 1 height 2
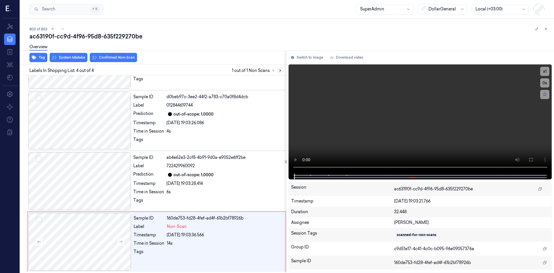
scroll to position [47, 0]
click at [120, 243] on button at bounding box center [120, 240] width 9 height 9
click at [124, 242] on button at bounding box center [120, 240] width 9 height 9
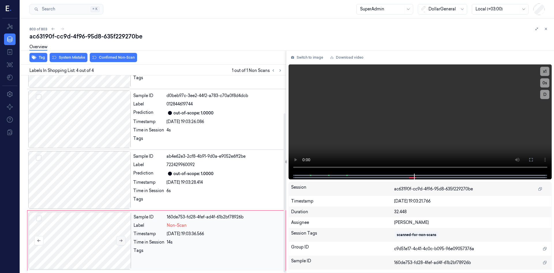
click at [124, 243] on button at bounding box center [120, 240] width 9 height 9
click at [124, 244] on button at bounding box center [120, 240] width 9 height 9
click at [317, 58] on button "Switch to image" at bounding box center [307, 57] width 37 height 9
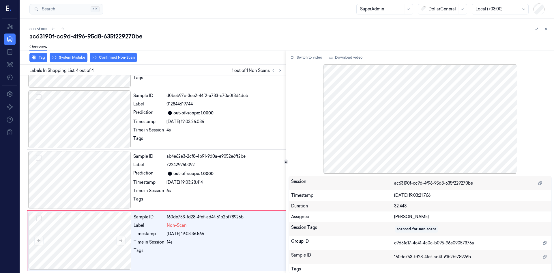
click at [545, 29] on icon at bounding box center [546, 29] width 4 height 4
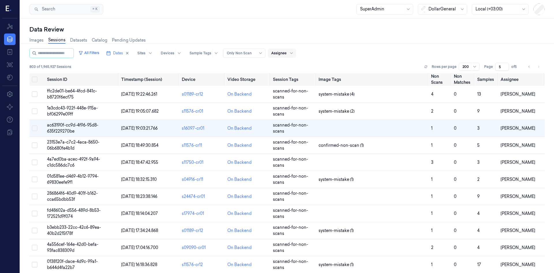
click at [293, 57] on div at bounding box center [291, 52] width 7 height 9
type input "ofir"
click at [296, 74] on div "[PERSON_NAME]" at bounding box center [294, 75] width 35 height 6
type input "1"
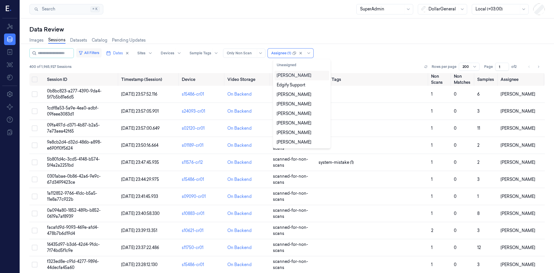
click at [100, 52] on button "All Filters" at bounding box center [88, 52] width 25 height 9
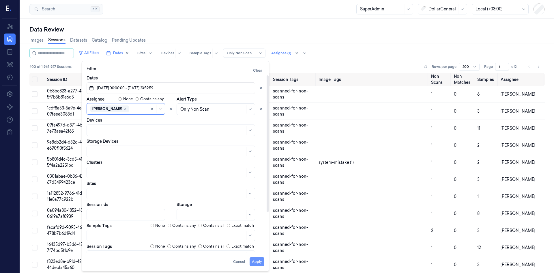
click at [261, 265] on button "Apply" at bounding box center [257, 261] width 15 height 9
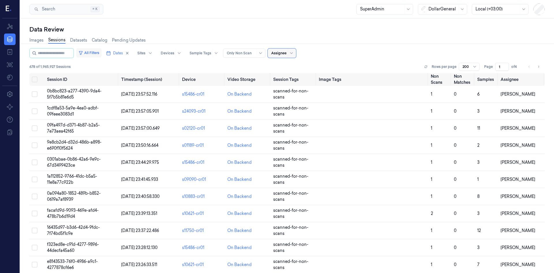
click at [90, 53] on button "All Filters" at bounding box center [88, 52] width 25 height 9
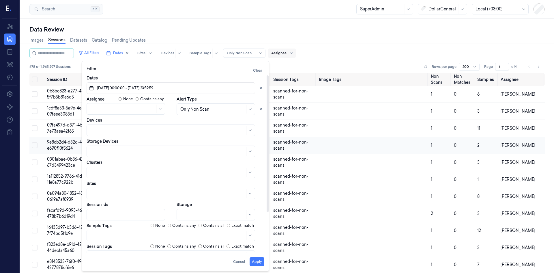
click at [255, 262] on button "Apply" at bounding box center [257, 261] width 15 height 9
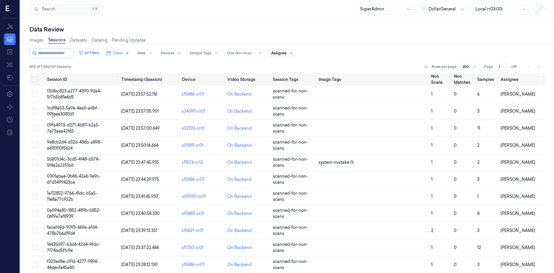
click at [333, 52] on div "All Filters Dates Sites Devices Sample Tags Alert Type Only Non Scan Assignee" at bounding box center [286, 53] width 515 height 10
